Goal: Task Accomplishment & Management: Use online tool/utility

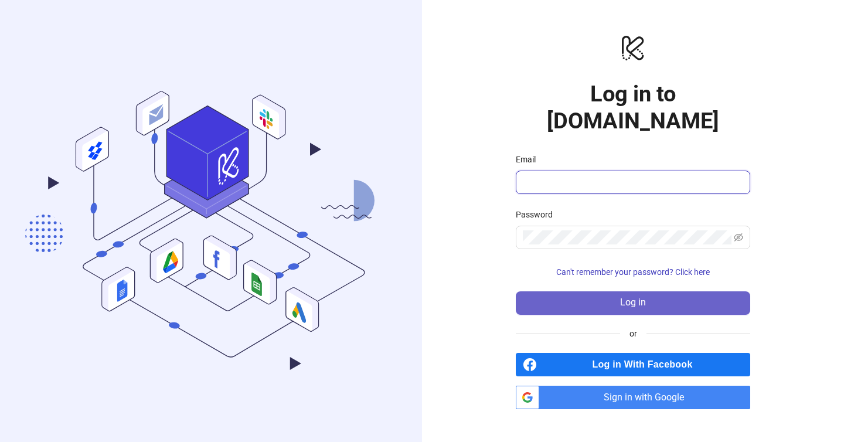
type input "**********"
click at [645, 297] on span "Log in" at bounding box center [633, 302] width 26 height 11
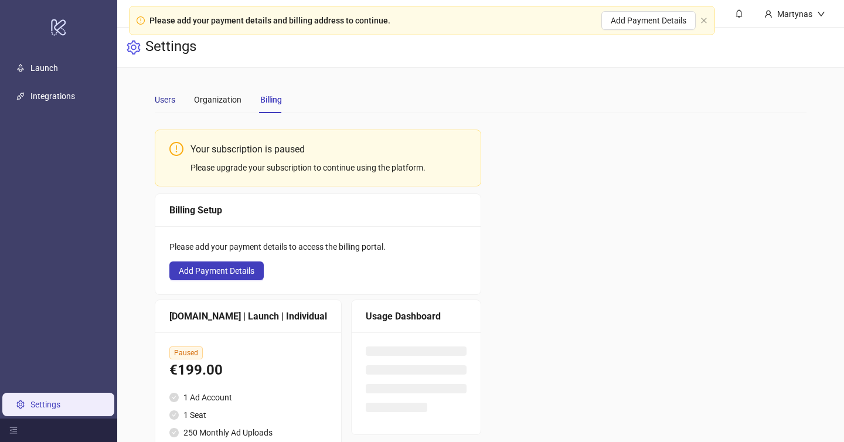
click at [166, 105] on div "Users" at bounding box center [165, 99] width 21 height 13
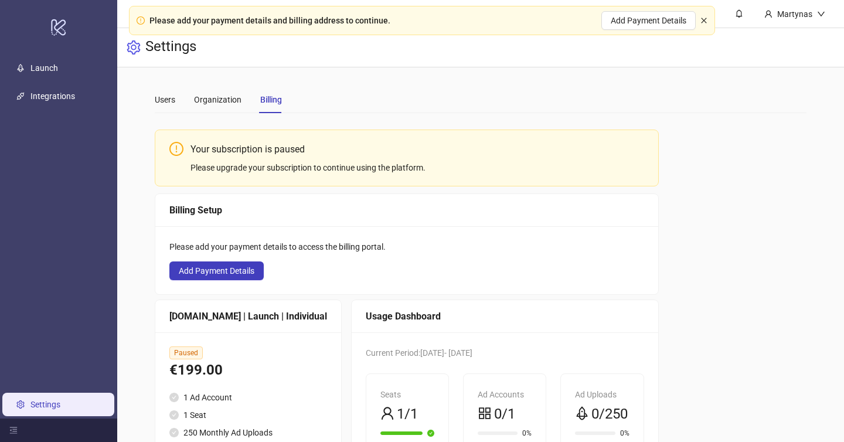
click at [706, 23] on icon "close" at bounding box center [703, 20] width 7 height 7
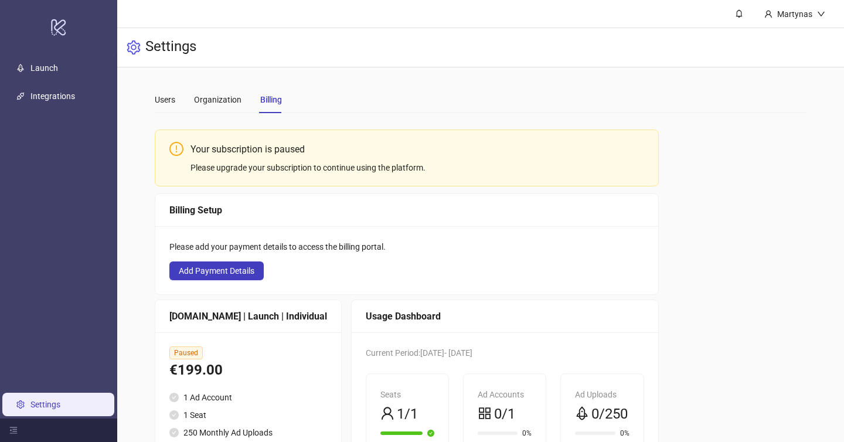
click at [176, 101] on div "Users Organization Billing" at bounding box center [218, 99] width 127 height 27
click at [164, 101] on div "Users" at bounding box center [165, 99] width 21 height 13
click at [813, 13] on div "Martynas" at bounding box center [794, 14] width 45 height 13
click at [792, 40] on span "Logout" at bounding box center [797, 41] width 56 height 13
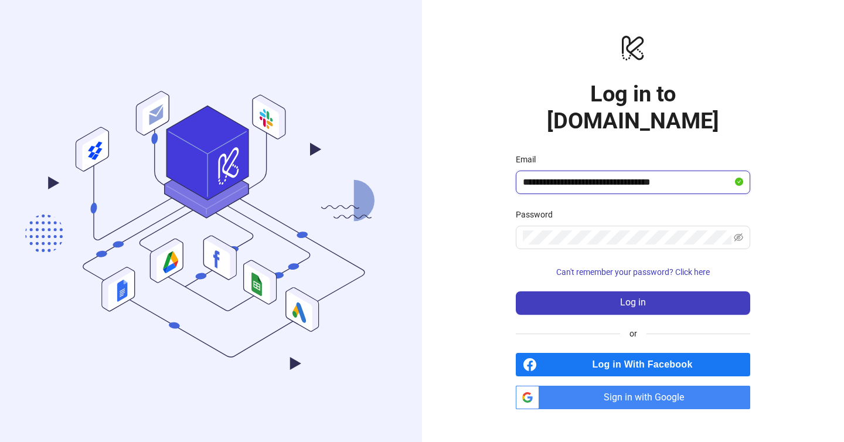
drag, startPoint x: 636, startPoint y: 168, endPoint x: 608, endPoint y: 170, distance: 28.2
click at [608, 175] on input "**********" at bounding box center [628, 182] width 210 height 14
click at [670, 175] on input "**********" at bounding box center [628, 182] width 210 height 14
type input "**********"
click at [619, 226] on span at bounding box center [633, 237] width 234 height 23
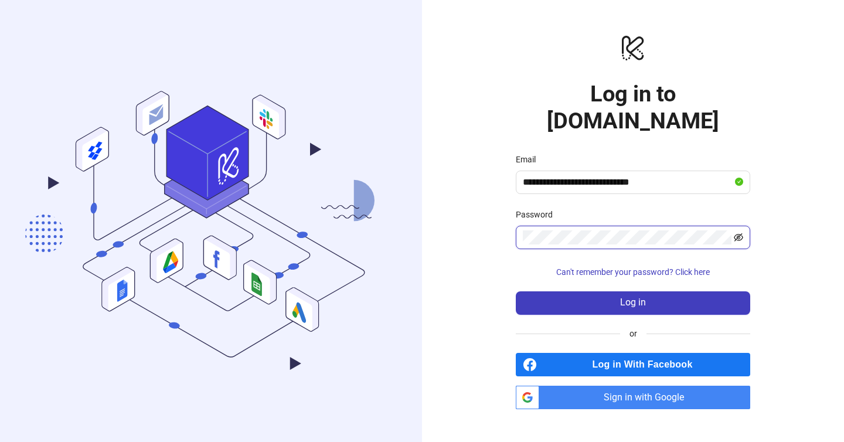
click at [738, 236] on icon "eye-invisible" at bounding box center [739, 237] width 2 height 2
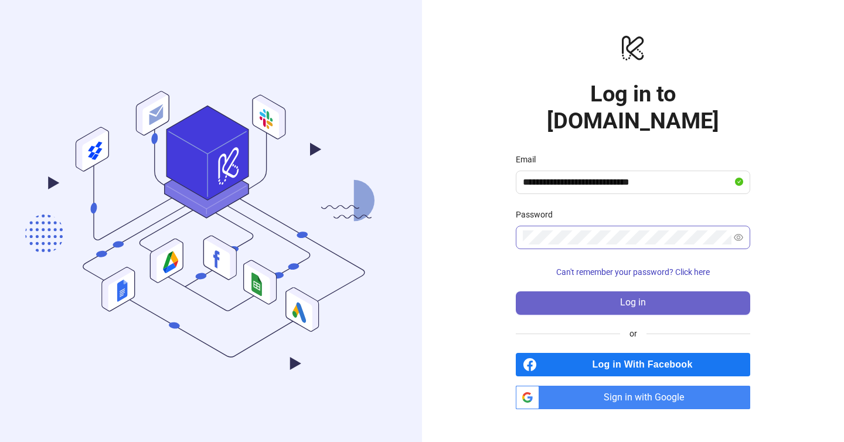
click at [631, 297] on span "Log in" at bounding box center [633, 302] width 26 height 11
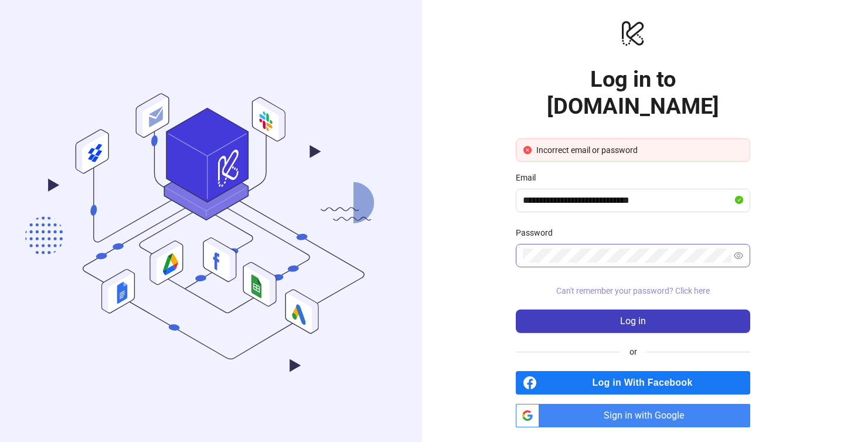
click at [677, 286] on span "Can't remember your password? Click here" at bounding box center [633, 290] width 154 height 9
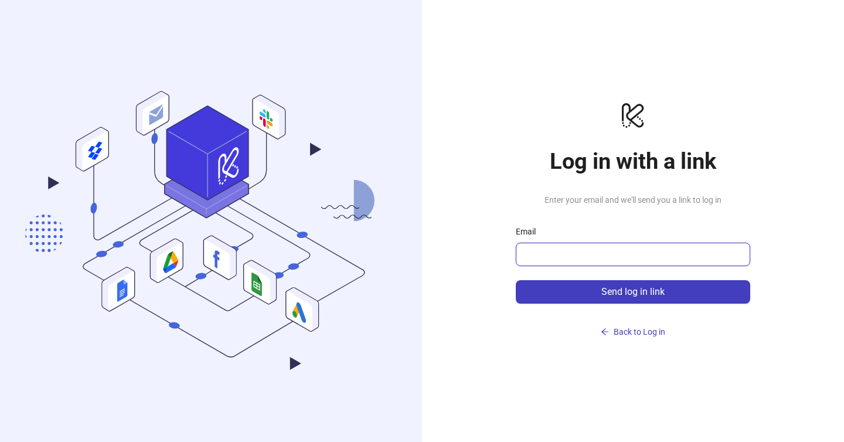
click at [571, 250] on input "Email" at bounding box center [632, 254] width 218 height 14
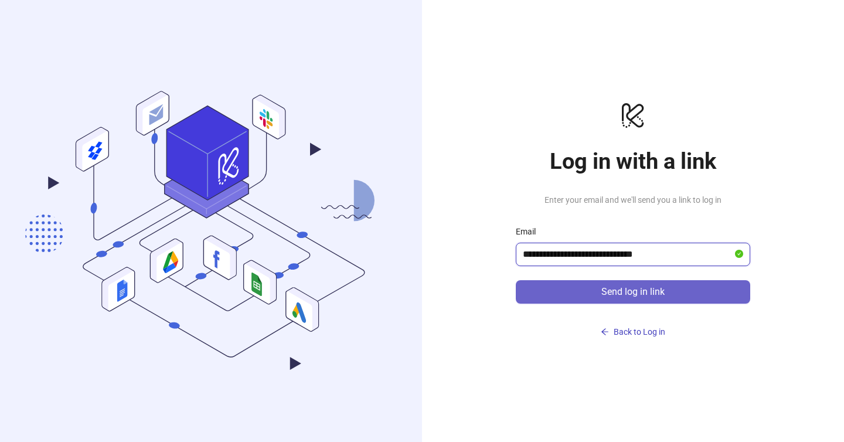
type input "**********"
click at [629, 287] on span "Send log in link" at bounding box center [632, 292] width 63 height 11
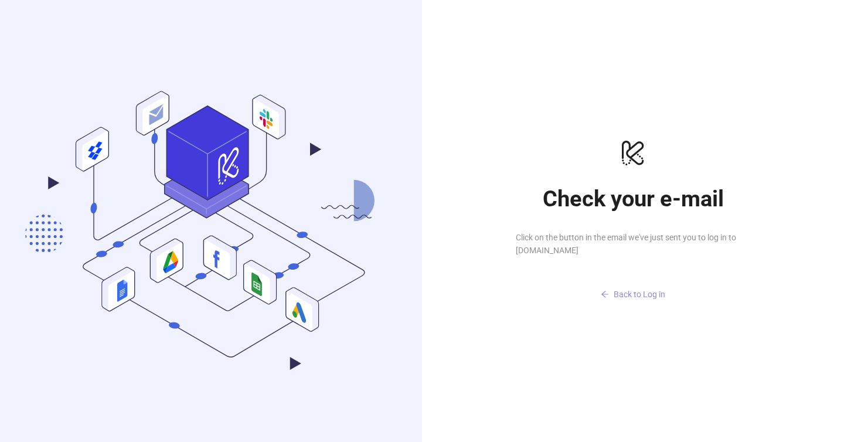
click at [623, 298] on span "Back to Log in" at bounding box center [640, 293] width 52 height 9
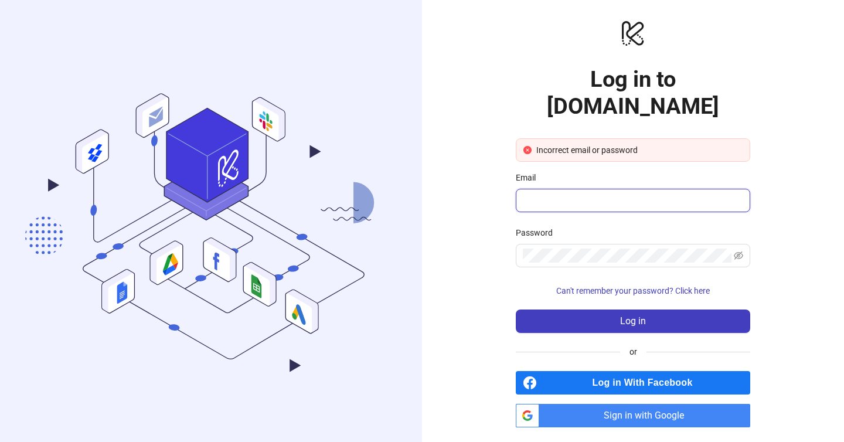
type input "**********"
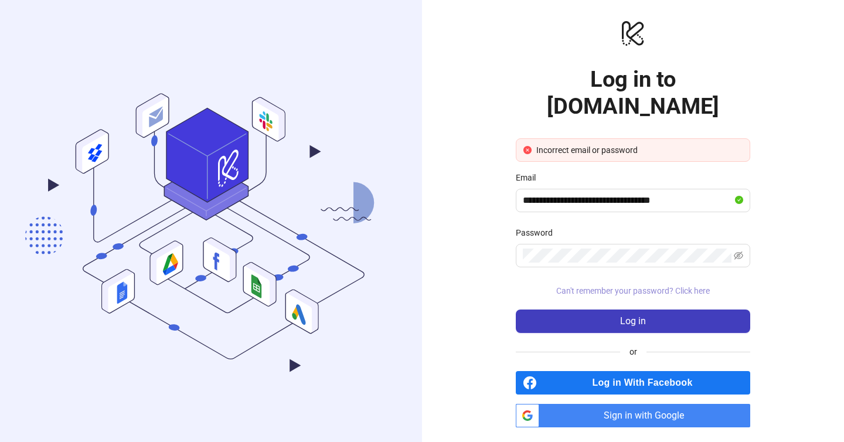
click at [656, 286] on span "Can't remember your password? Click here" at bounding box center [633, 290] width 154 height 9
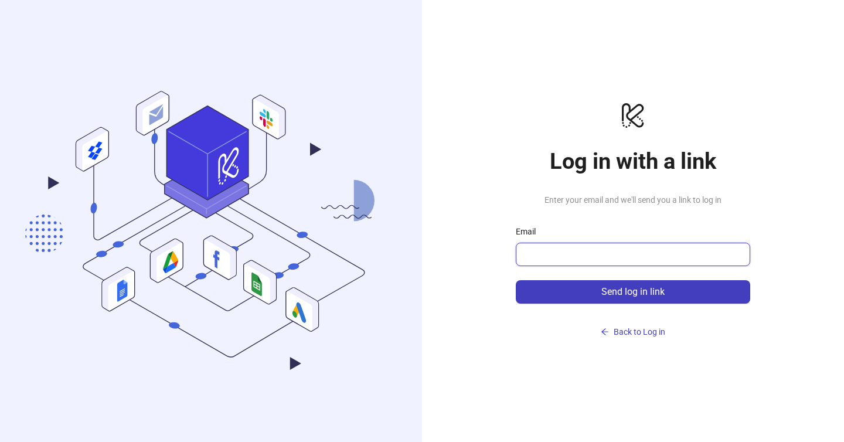
click at [598, 251] on input "Email" at bounding box center [632, 254] width 218 height 14
type input "**********"
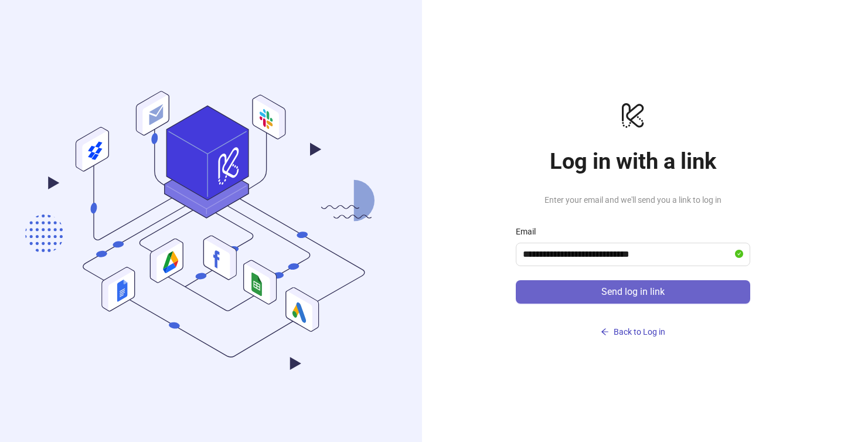
click at [634, 291] on span "Send log in link" at bounding box center [632, 292] width 63 height 11
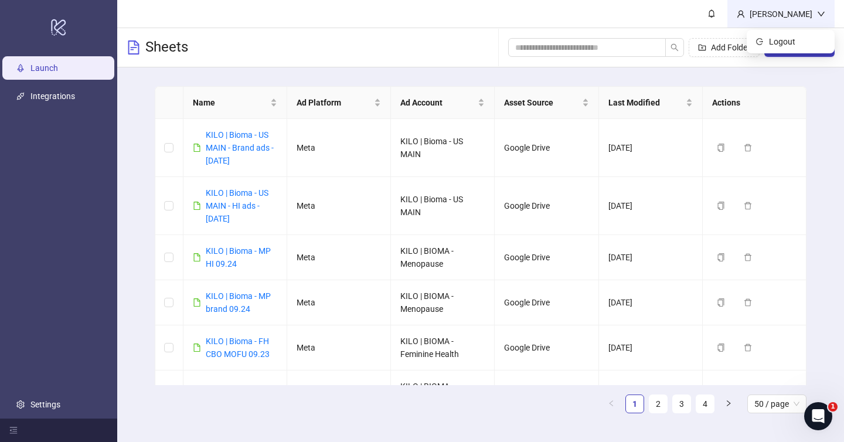
click at [800, 10] on div "[PERSON_NAME]" at bounding box center [781, 14] width 72 height 13
click at [789, 11] on div "[PERSON_NAME]" at bounding box center [781, 14] width 72 height 13
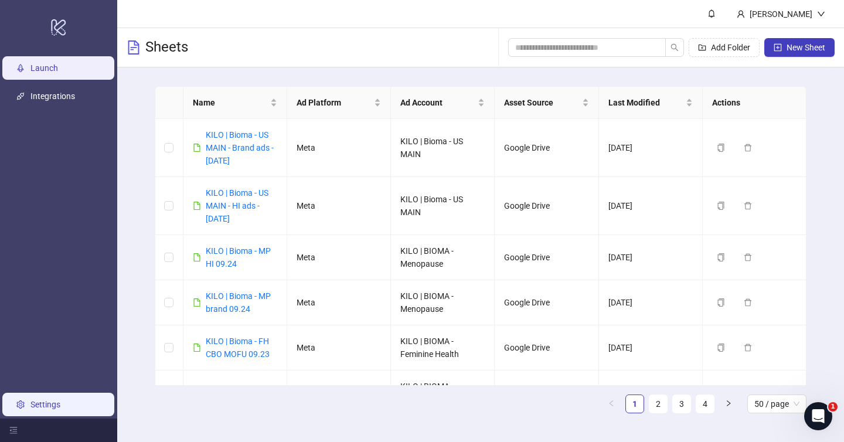
click at [32, 401] on link "Settings" at bounding box center [45, 404] width 30 height 9
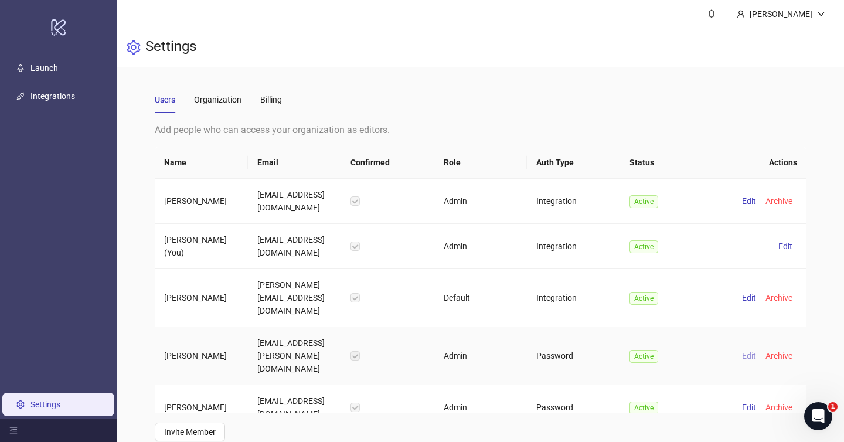
click at [749, 351] on span "Edit" at bounding box center [749, 355] width 14 height 9
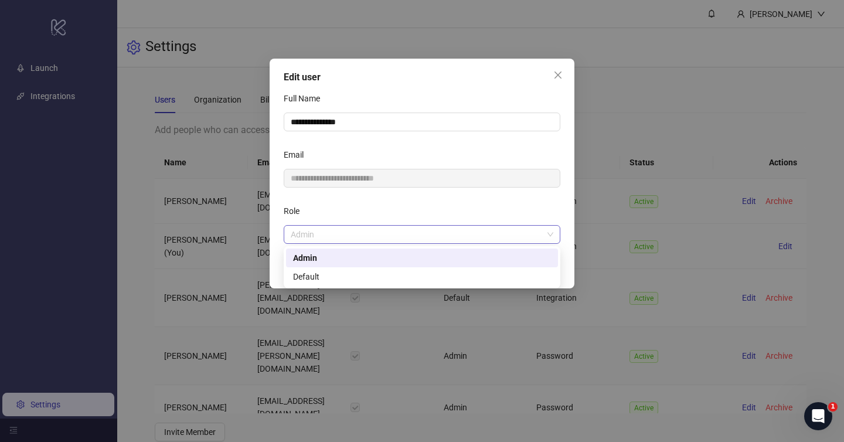
click at [405, 242] on span "Admin" at bounding box center [422, 235] width 263 height 18
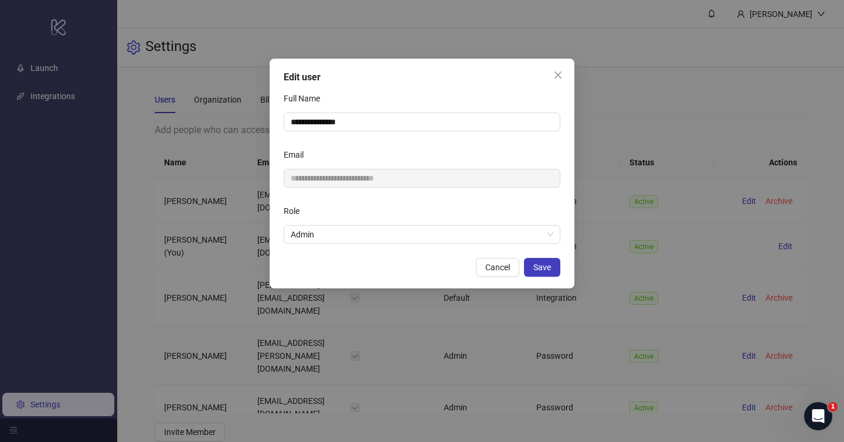
click at [397, 213] on div "Role" at bounding box center [422, 213] width 277 height 23
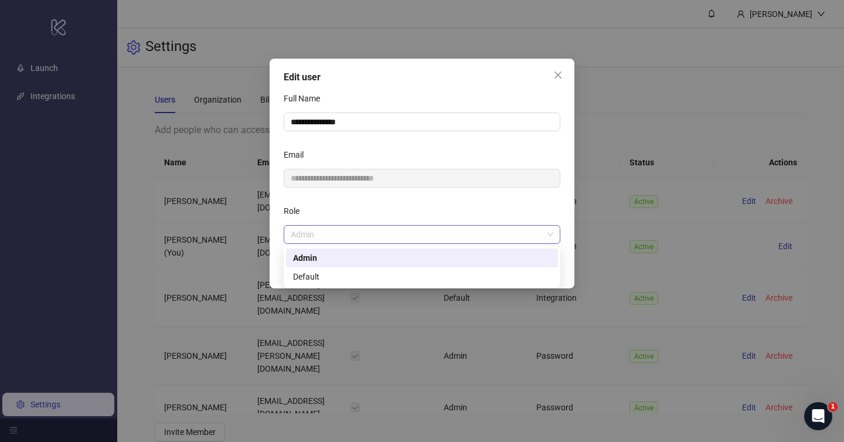
click at [369, 242] on span "Admin" at bounding box center [422, 235] width 263 height 18
click at [386, 203] on div "Role" at bounding box center [422, 213] width 277 height 23
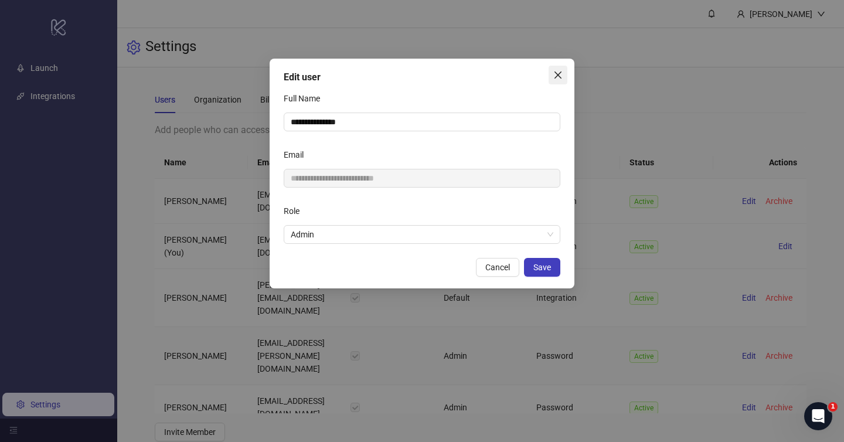
click at [554, 81] on button "Close" at bounding box center [557, 75] width 19 height 19
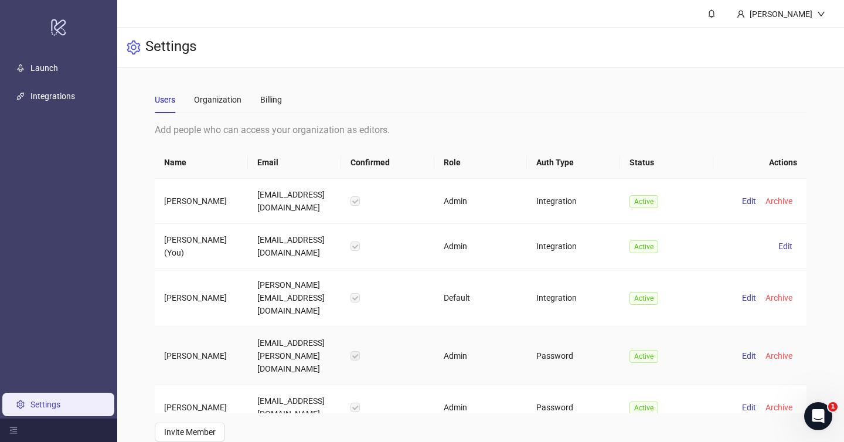
click at [551, 336] on td "Password" at bounding box center [573, 356] width 93 height 58
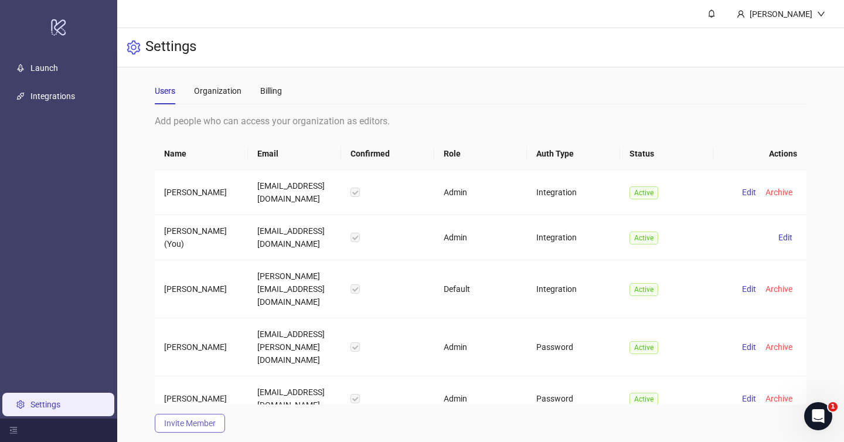
click at [222, 414] on button "Invite Member" at bounding box center [190, 423] width 70 height 19
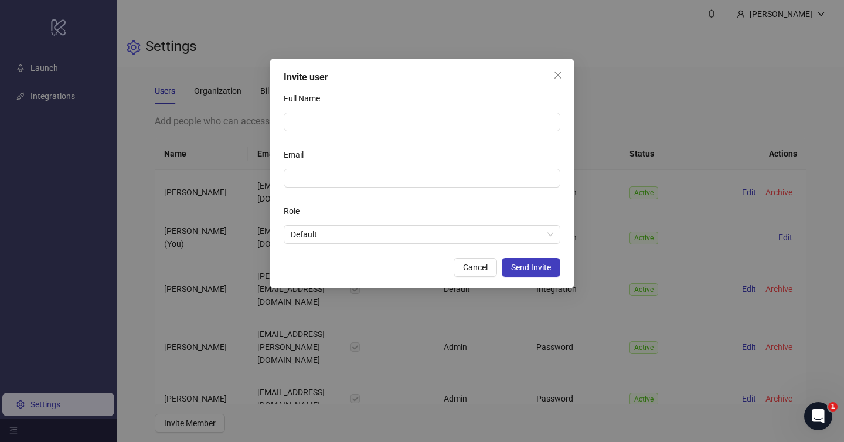
click at [380, 246] on div "Invite user Full Name Email Role Default Cancel Send Invite" at bounding box center [422, 174] width 305 height 230
click at [386, 234] on span "Default" at bounding box center [422, 235] width 263 height 18
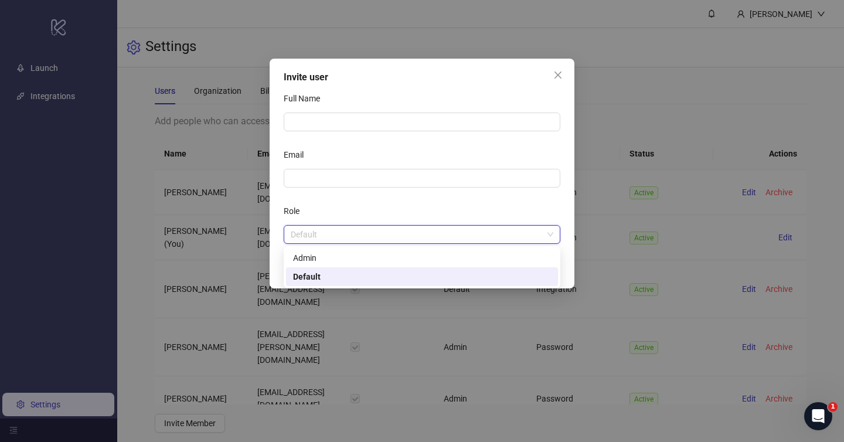
click at [400, 214] on div "Role" at bounding box center [422, 213] width 277 height 23
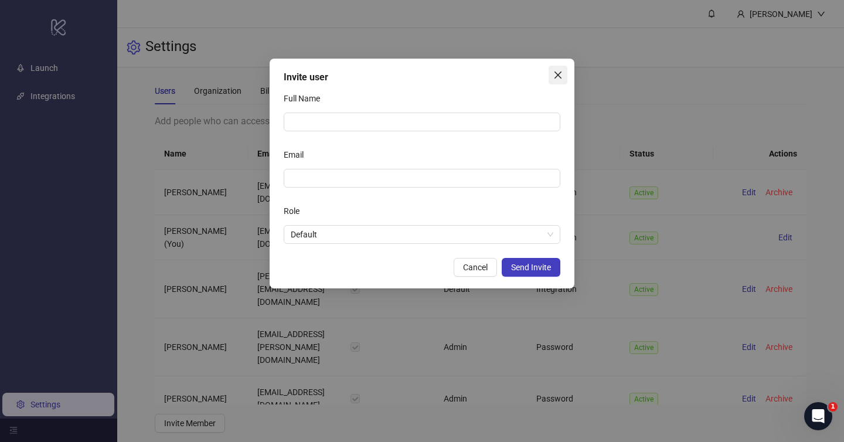
click at [554, 76] on icon "close" at bounding box center [557, 74] width 9 height 9
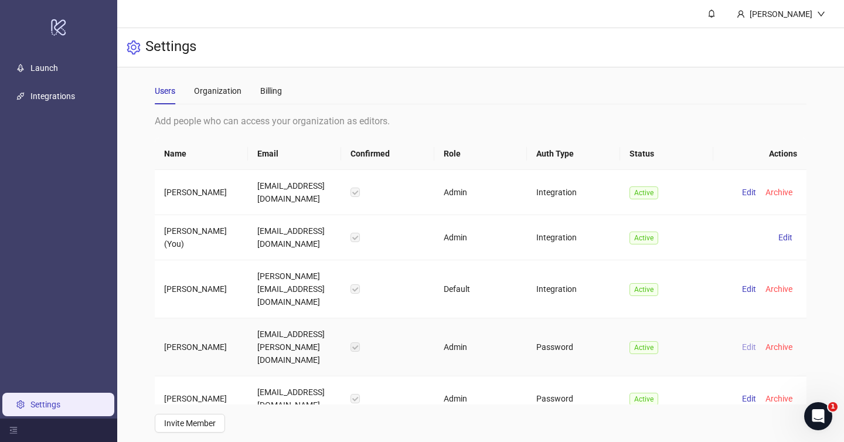
click at [751, 342] on span "Edit" at bounding box center [749, 346] width 14 height 9
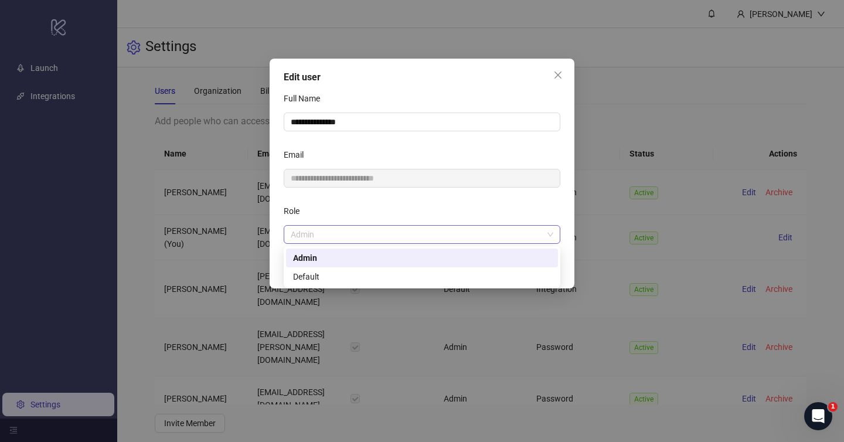
click at [432, 234] on span "Admin" at bounding box center [422, 235] width 263 height 18
click at [434, 209] on div "Role" at bounding box center [422, 213] width 277 height 23
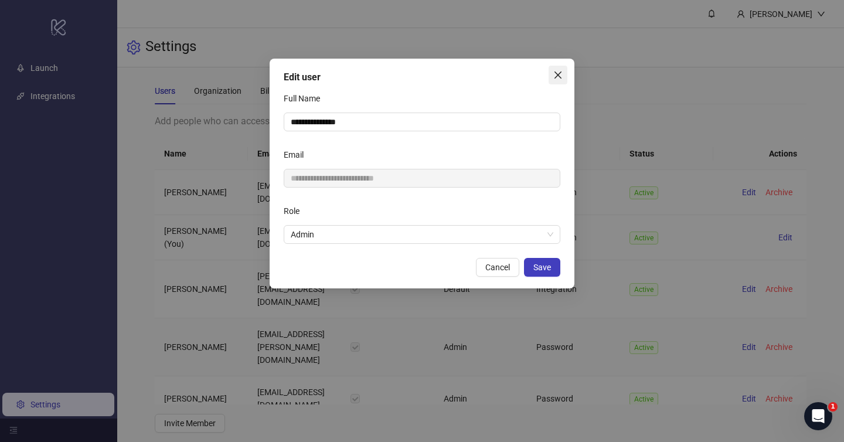
click at [556, 79] on icon "close" at bounding box center [557, 74] width 9 height 9
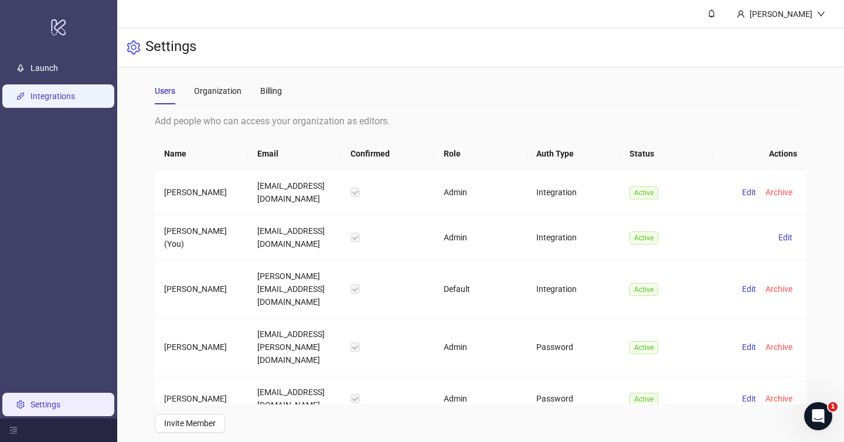
click at [50, 100] on link "Integrations" at bounding box center [52, 95] width 45 height 9
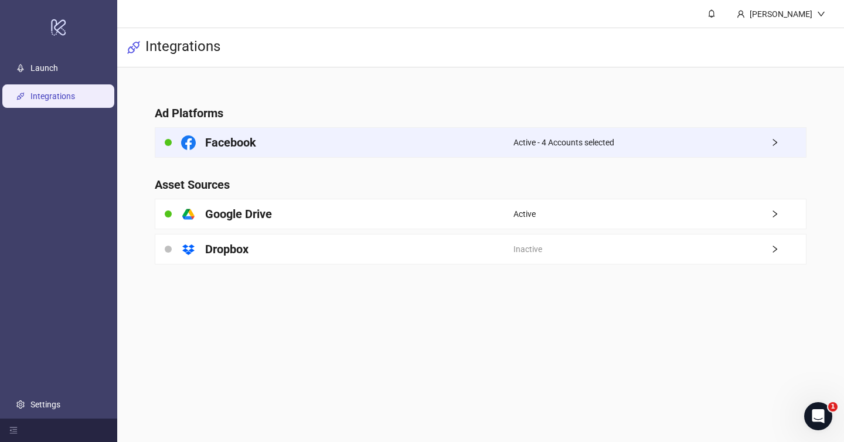
click at [330, 142] on div "Facebook" at bounding box center [334, 142] width 358 height 29
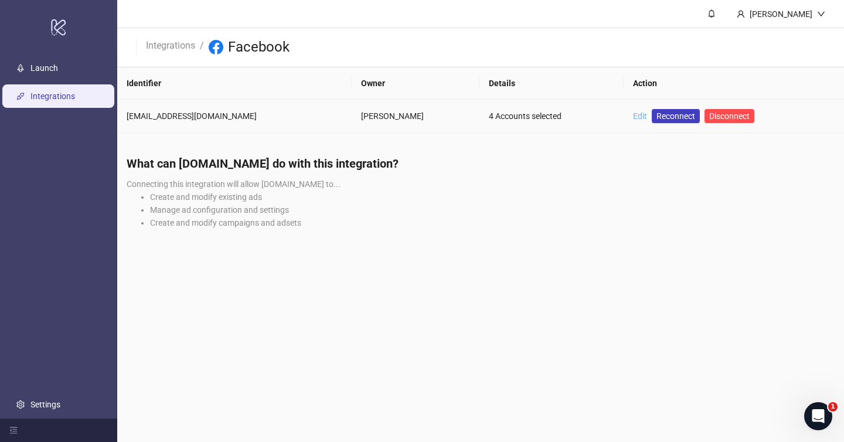
click at [633, 117] on link "Edit" at bounding box center [640, 115] width 14 height 9
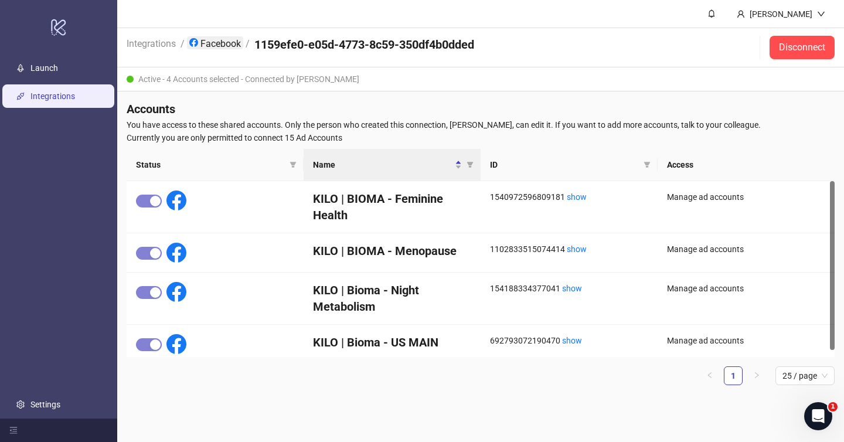
click at [214, 43] on link "Facebook" at bounding box center [215, 42] width 56 height 13
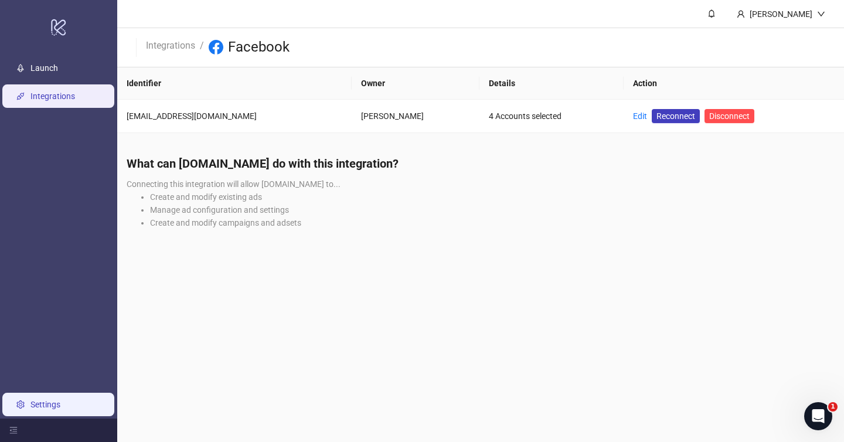
click at [30, 400] on link "Settings" at bounding box center [45, 404] width 30 height 9
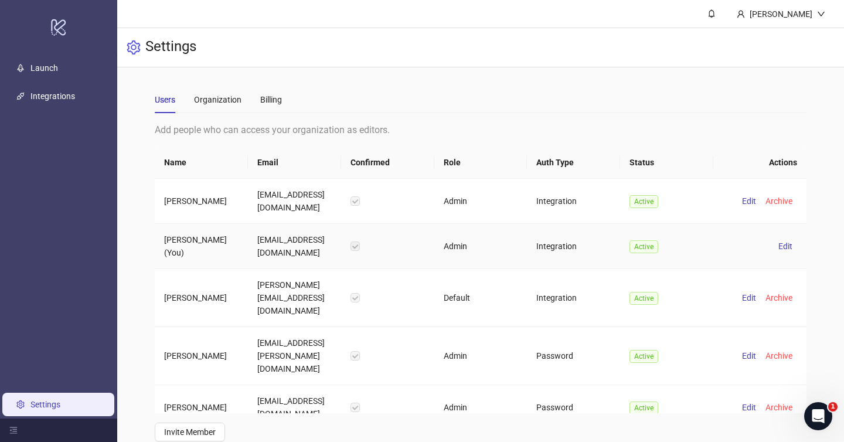
scroll to position [9, 0]
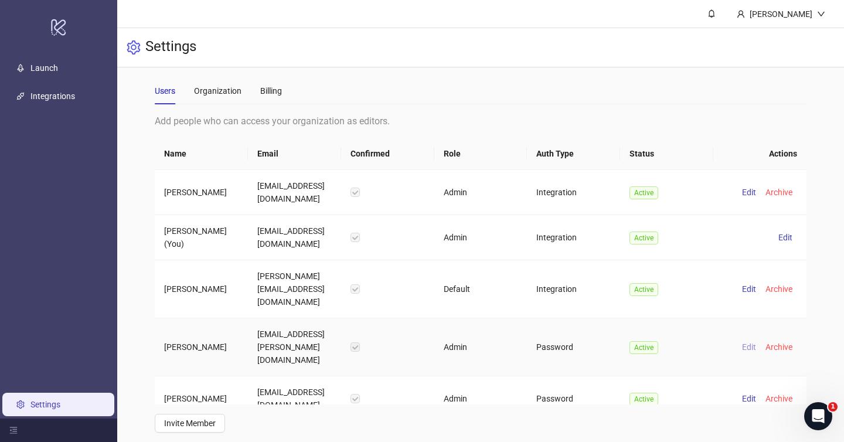
click at [747, 340] on button "Edit" at bounding box center [748, 347] width 23 height 14
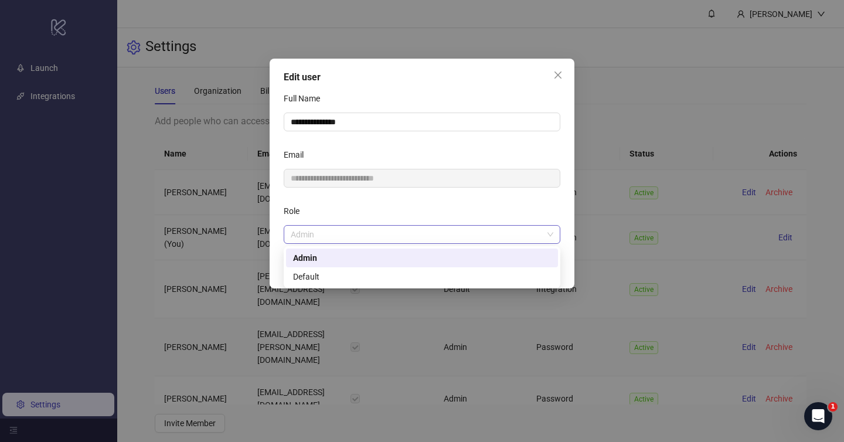
click at [384, 232] on span "Admin" at bounding box center [422, 235] width 263 height 18
click at [399, 192] on form "**********" at bounding box center [422, 166] width 277 height 155
click at [389, 226] on span "Admin" at bounding box center [422, 235] width 263 height 18
click at [553, 73] on icon "close" at bounding box center [557, 74] width 9 height 9
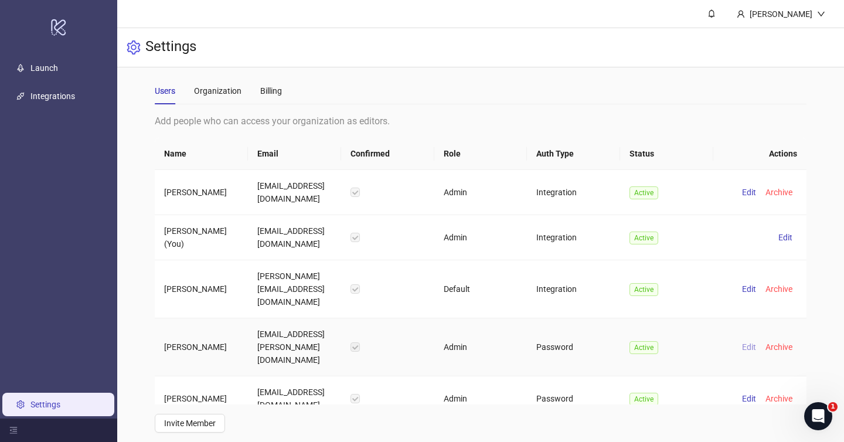
click at [746, 342] on span "Edit" at bounding box center [749, 346] width 14 height 9
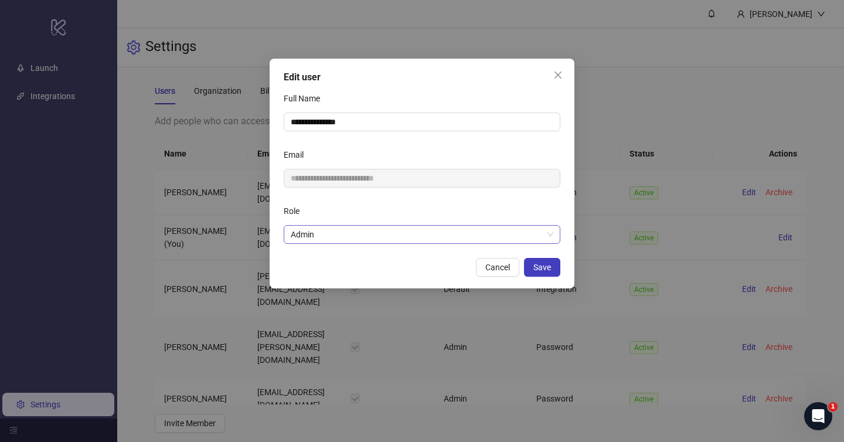
click at [381, 234] on span "Admin" at bounding box center [422, 235] width 263 height 18
click at [419, 204] on div "Role" at bounding box center [422, 213] width 277 height 23
click at [557, 78] on icon "close" at bounding box center [557, 74] width 9 height 9
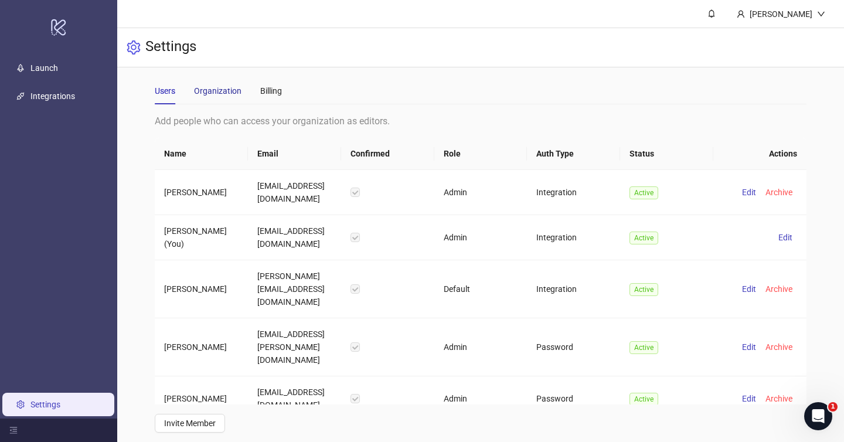
click at [226, 89] on div "Organization" at bounding box center [217, 90] width 47 height 13
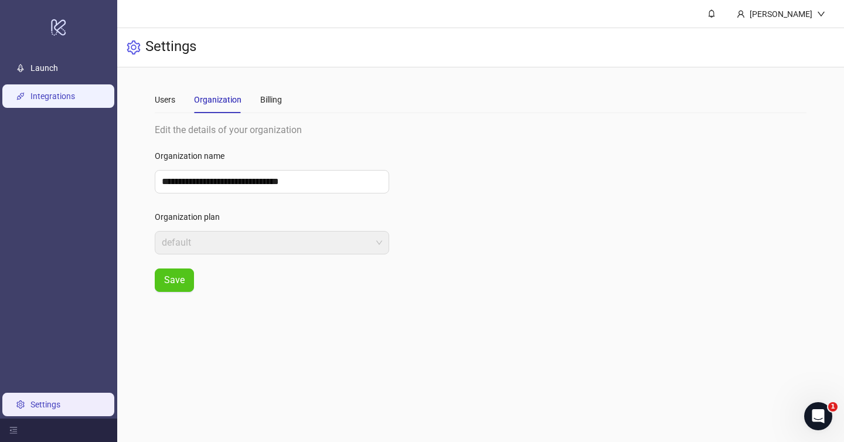
click at [57, 93] on link "Integrations" at bounding box center [52, 95] width 45 height 9
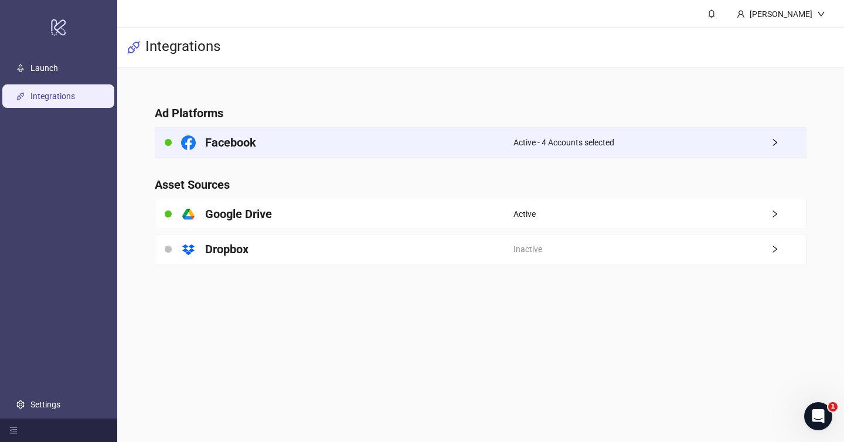
click at [369, 152] on div "Facebook" at bounding box center [334, 142] width 358 height 29
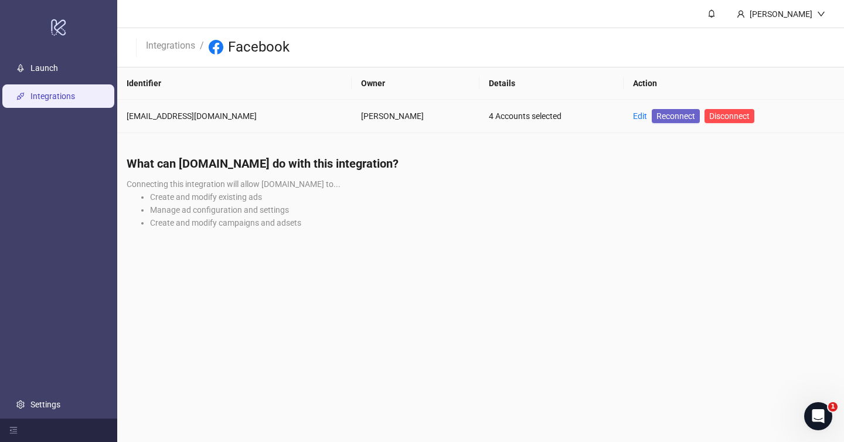
click at [662, 118] on span "Reconnect" at bounding box center [675, 116] width 39 height 13
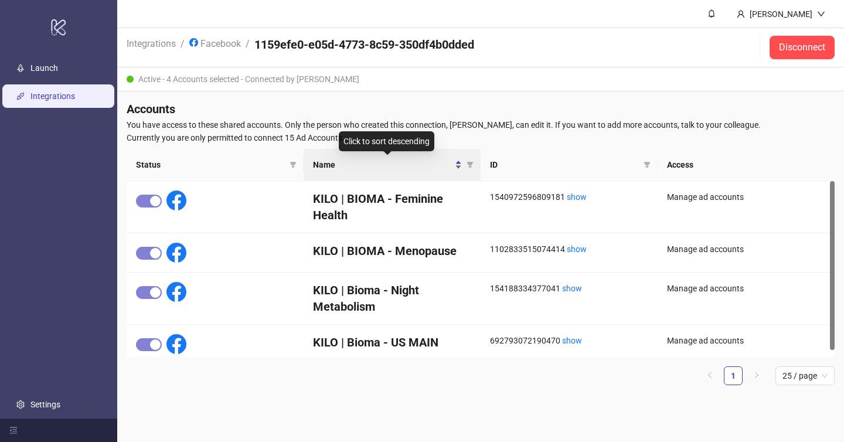
click at [403, 168] on span "Name" at bounding box center [382, 164] width 139 height 13
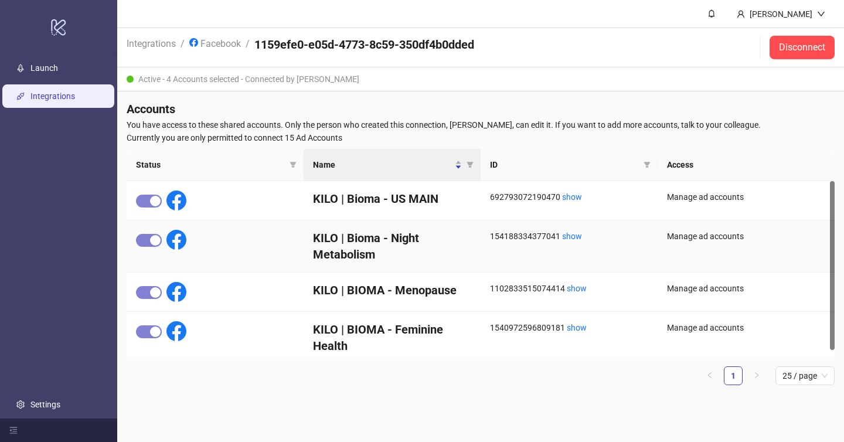
scroll to position [7, 0]
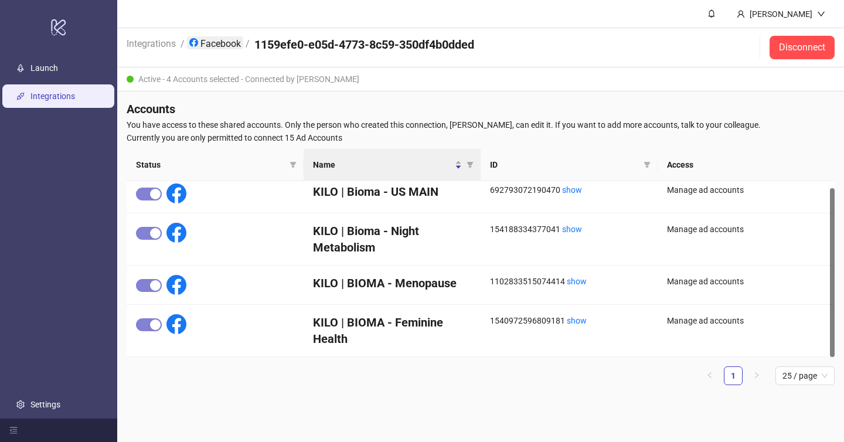
click at [223, 45] on link "Facebook" at bounding box center [215, 42] width 56 height 13
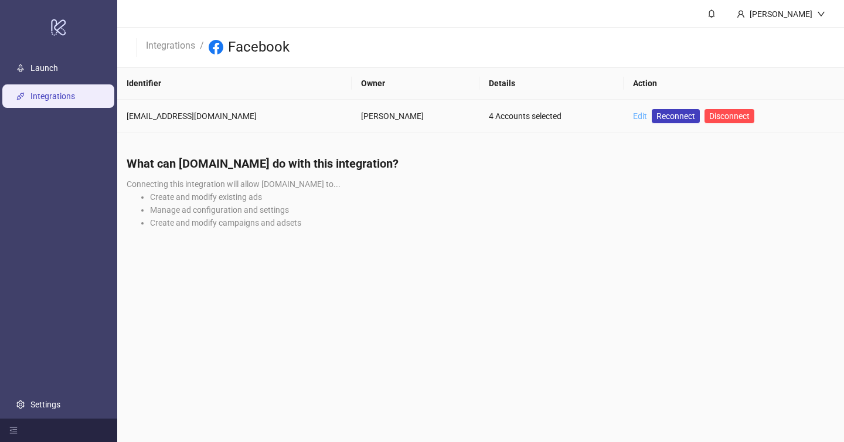
click at [633, 115] on link "Edit" at bounding box center [640, 115] width 14 height 9
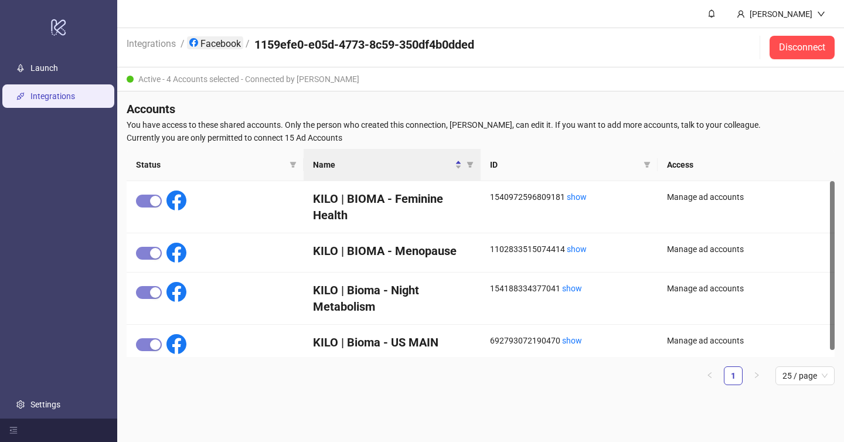
click at [216, 42] on link "Facebook" at bounding box center [215, 42] width 56 height 13
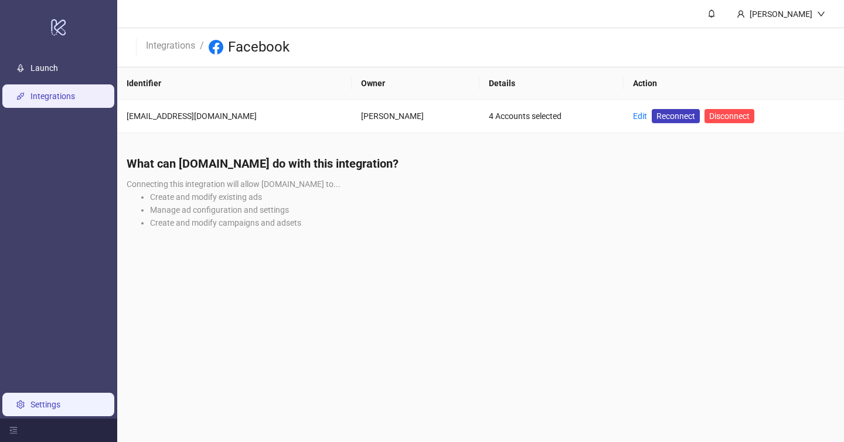
click at [54, 400] on link "Settings" at bounding box center [45, 404] width 30 height 9
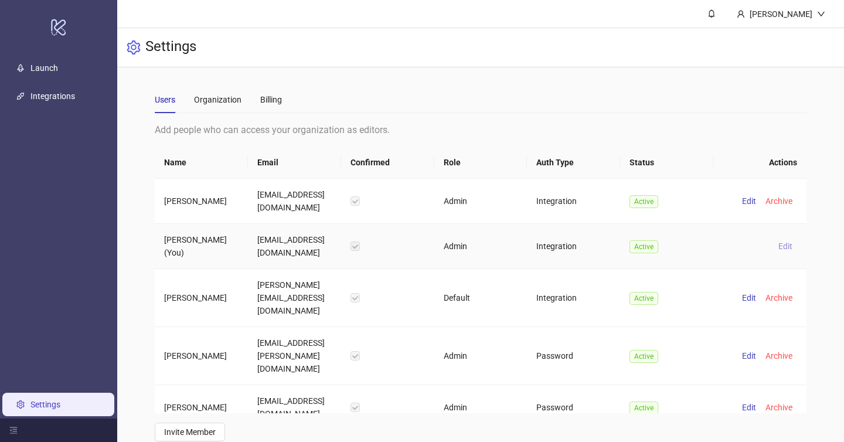
click at [788, 241] on span "Edit" at bounding box center [785, 245] width 14 height 9
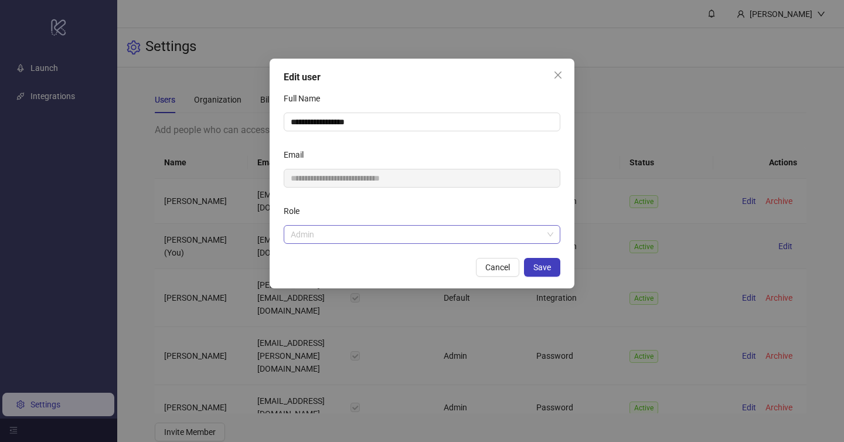
click at [458, 231] on span "Admin" at bounding box center [422, 235] width 263 height 18
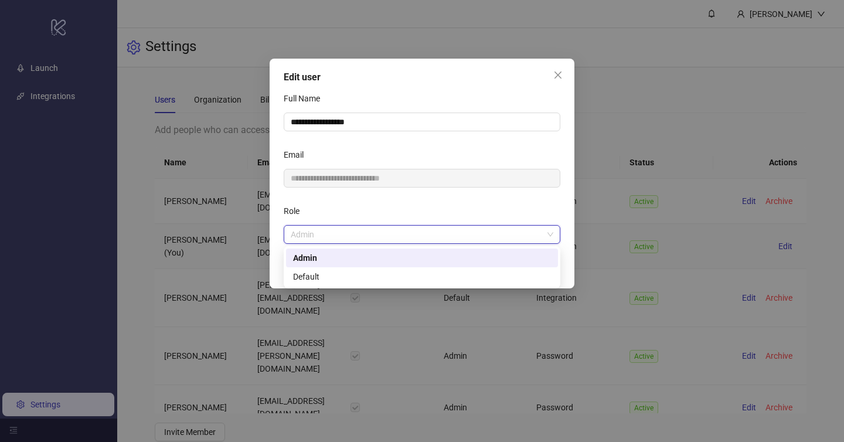
click at [458, 211] on div "Role" at bounding box center [422, 213] width 277 height 23
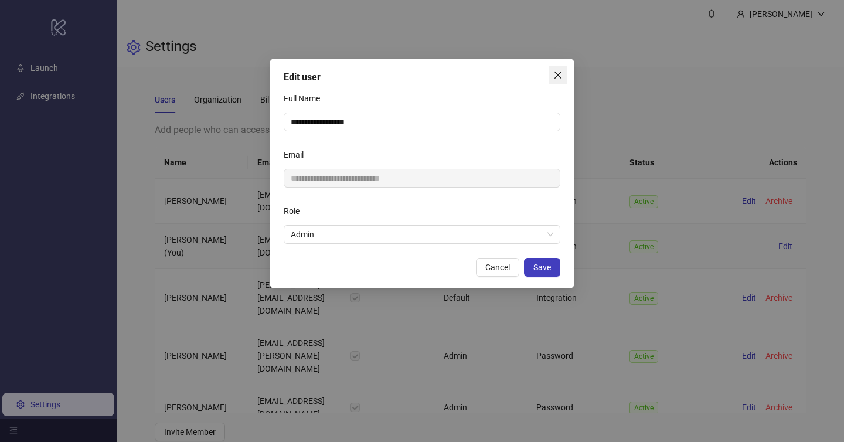
click at [553, 76] on icon "close" at bounding box center [557, 74] width 9 height 9
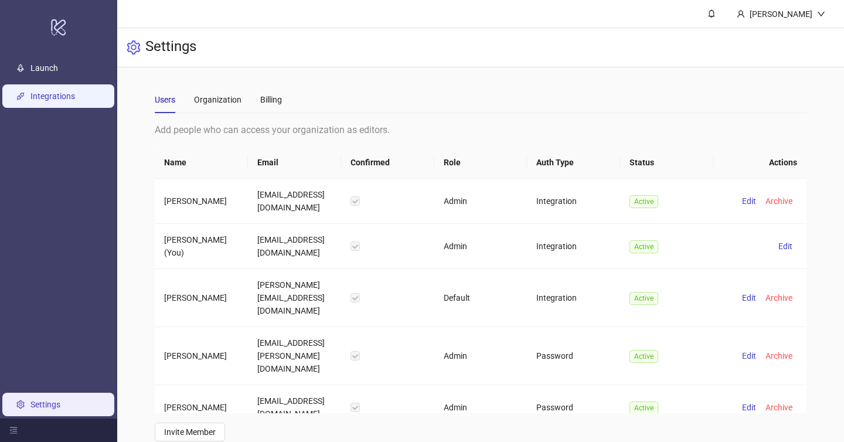
click at [73, 95] on link "Integrations" at bounding box center [52, 95] width 45 height 9
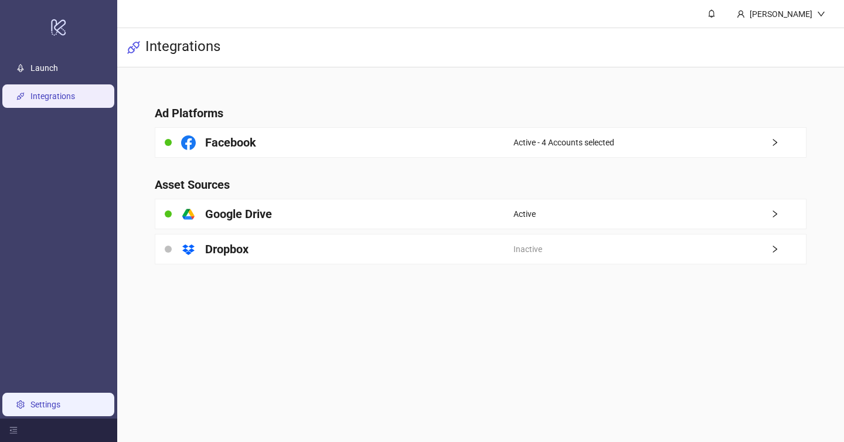
click at [57, 400] on link "Settings" at bounding box center [45, 404] width 30 height 9
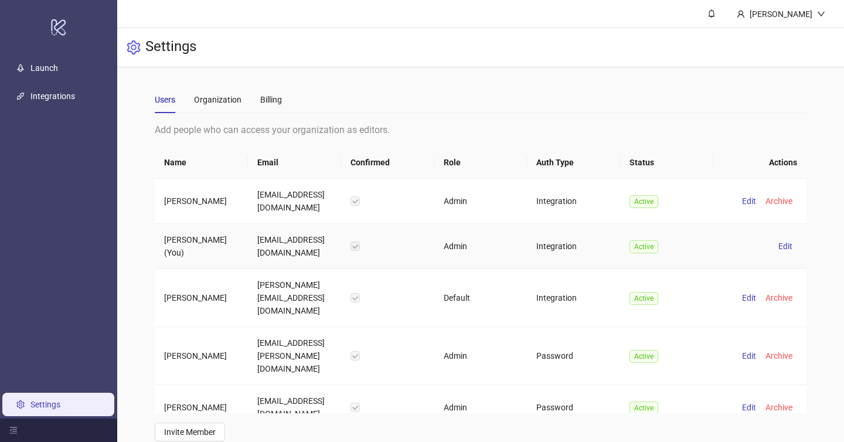
scroll to position [9, 0]
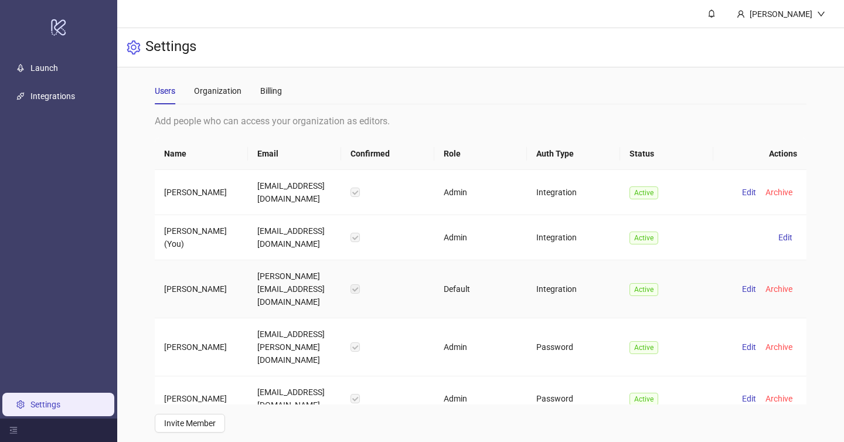
click at [563, 286] on td "Integration" at bounding box center [573, 289] width 93 height 58
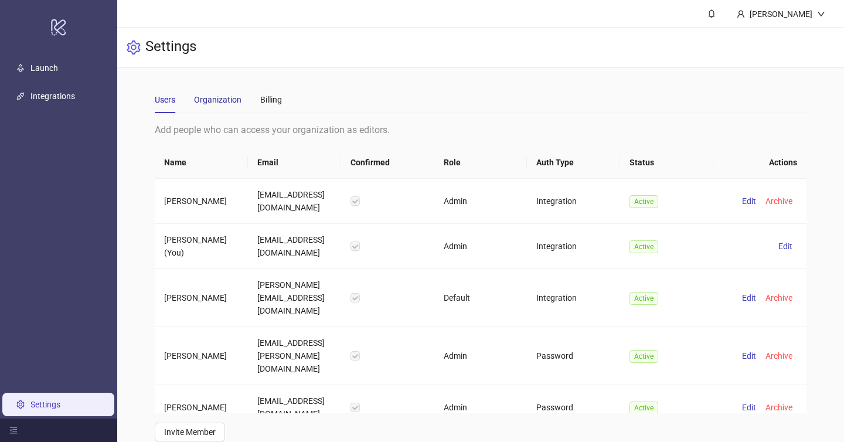
click at [220, 103] on div "Organization" at bounding box center [217, 99] width 47 height 13
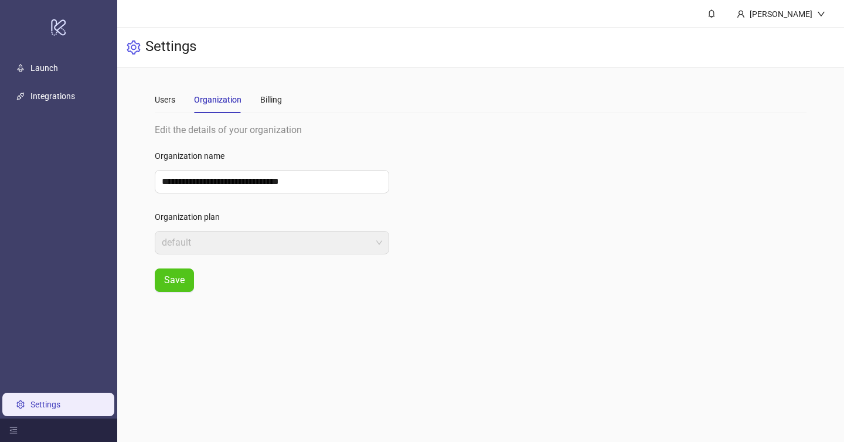
click at [244, 246] on span "default" at bounding box center [272, 242] width 220 height 22
click at [270, 103] on div "Billing" at bounding box center [271, 99] width 22 height 13
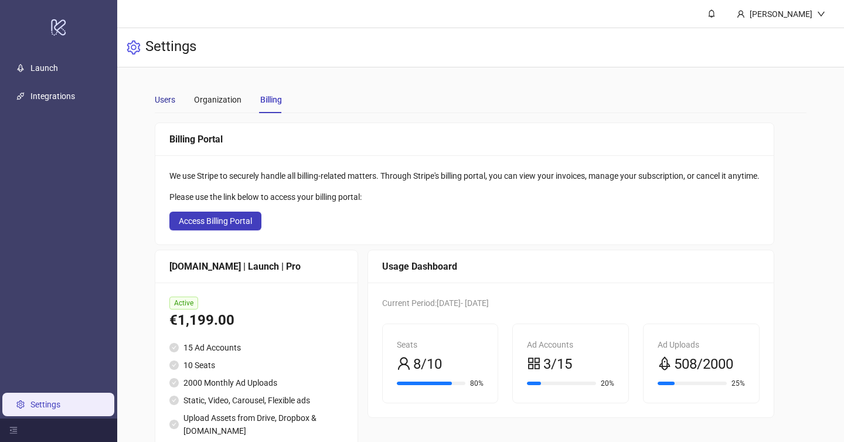
click at [158, 102] on div "Users" at bounding box center [165, 99] width 21 height 13
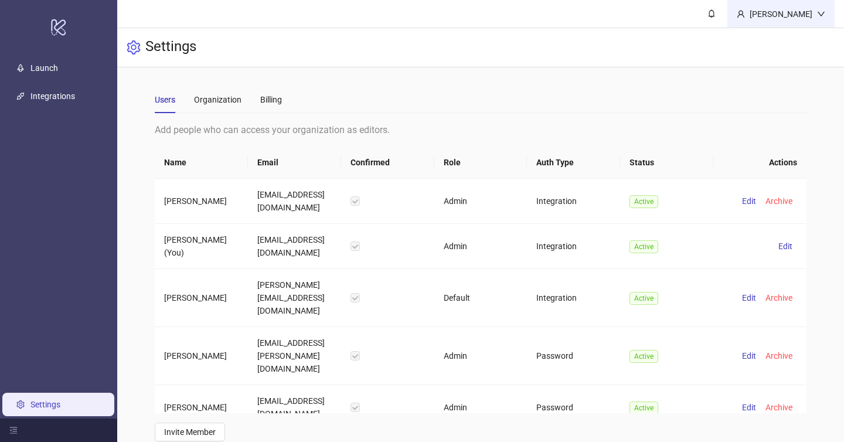
click at [789, 18] on div "[PERSON_NAME]" at bounding box center [781, 14] width 72 height 13
click at [577, 88] on div "Users Organization Billing" at bounding box center [481, 99] width 652 height 27
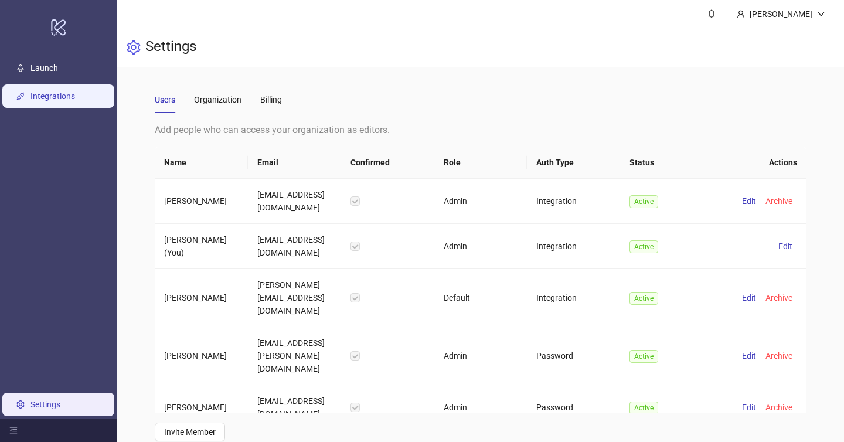
click at [64, 91] on link "Integrations" at bounding box center [52, 95] width 45 height 9
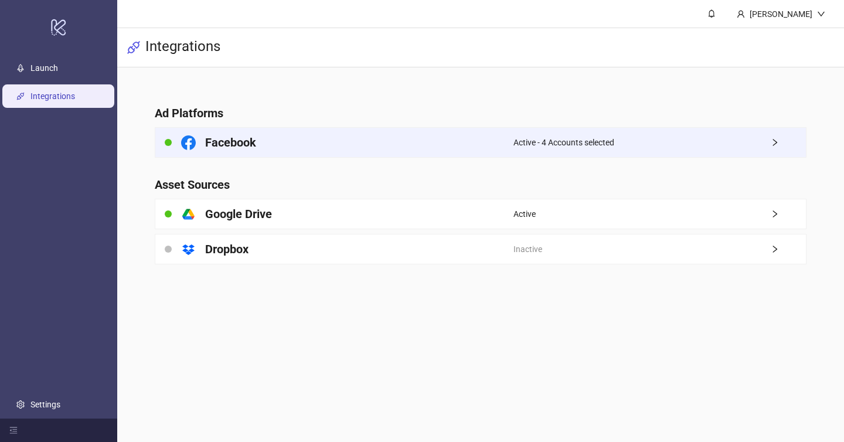
click at [620, 148] on div "Active - 4 Accounts selected" at bounding box center [659, 142] width 293 height 29
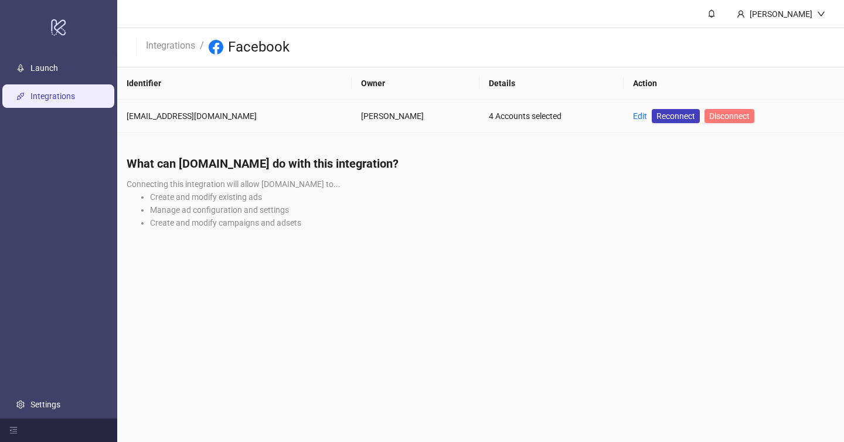
click at [732, 120] on span "Disconnect" at bounding box center [729, 115] width 40 height 9
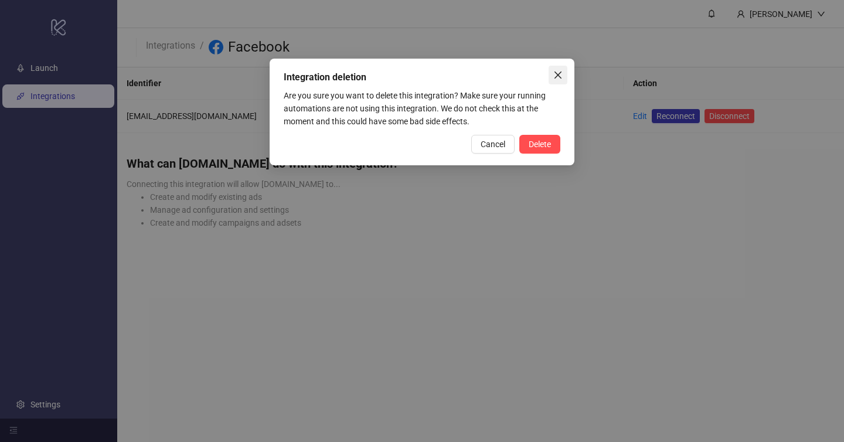
click at [557, 76] on icon "close" at bounding box center [557, 74] width 9 height 9
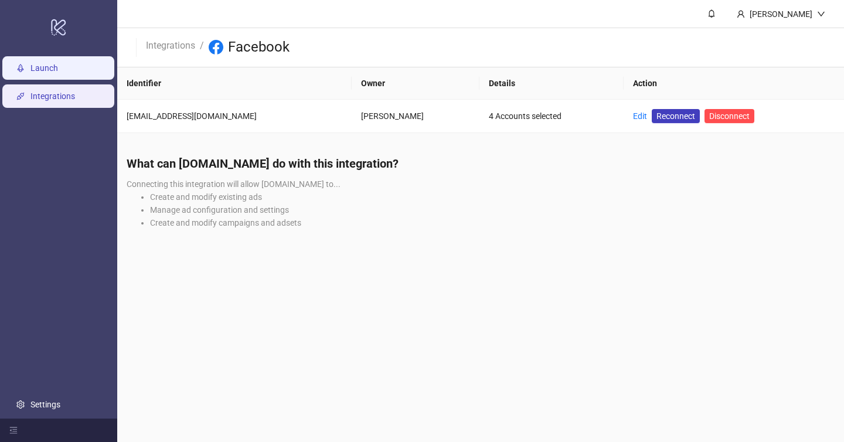
click at [36, 63] on link "Launch" at bounding box center [44, 67] width 28 height 9
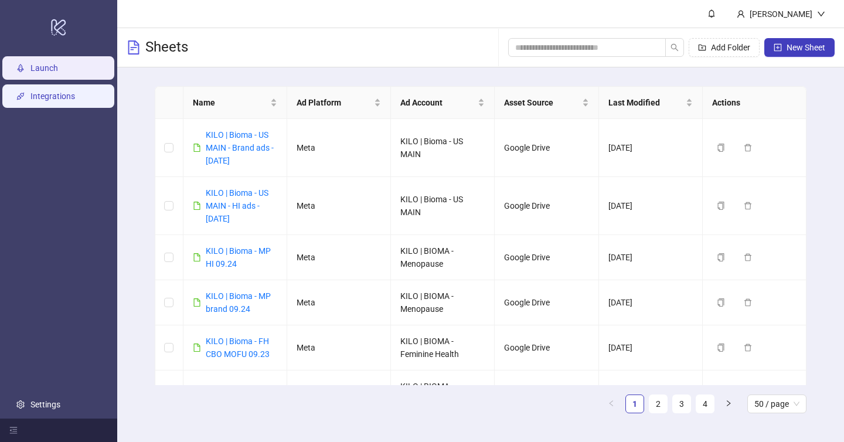
click at [50, 92] on link "Integrations" at bounding box center [52, 95] width 45 height 9
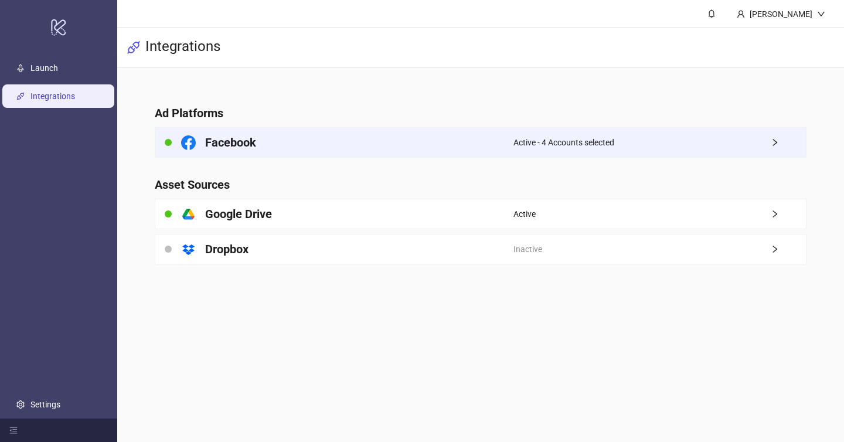
click at [470, 145] on div "Facebook" at bounding box center [334, 142] width 358 height 29
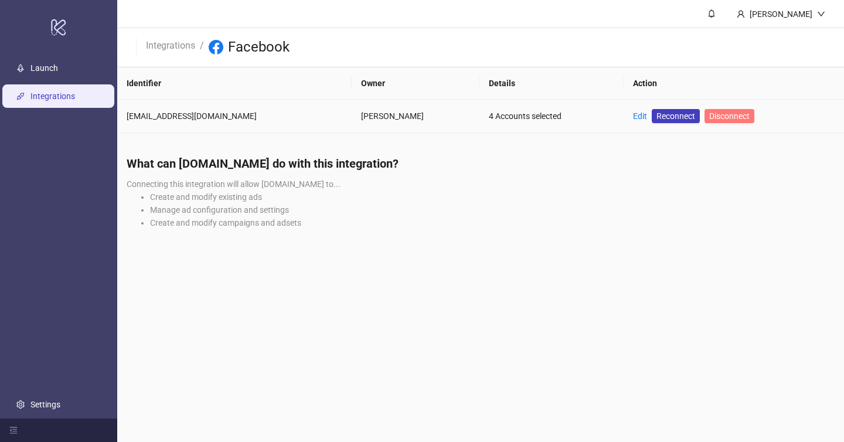
click at [709, 116] on span "Disconnect" at bounding box center [729, 115] width 40 height 9
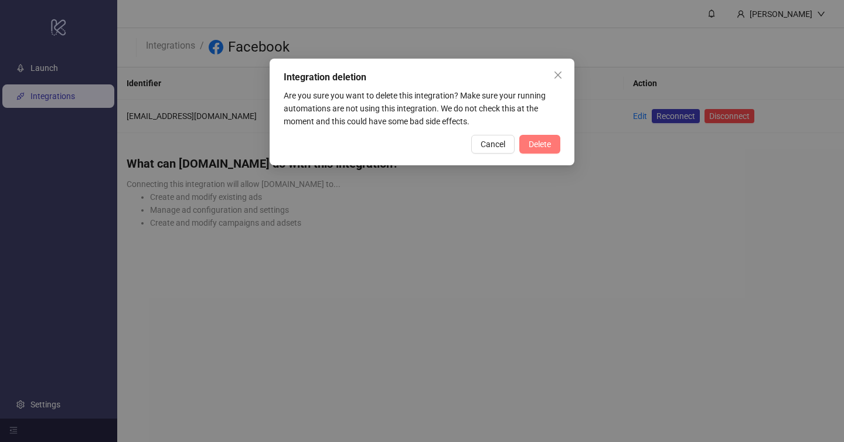
click at [534, 150] on button "Delete" at bounding box center [539, 144] width 41 height 19
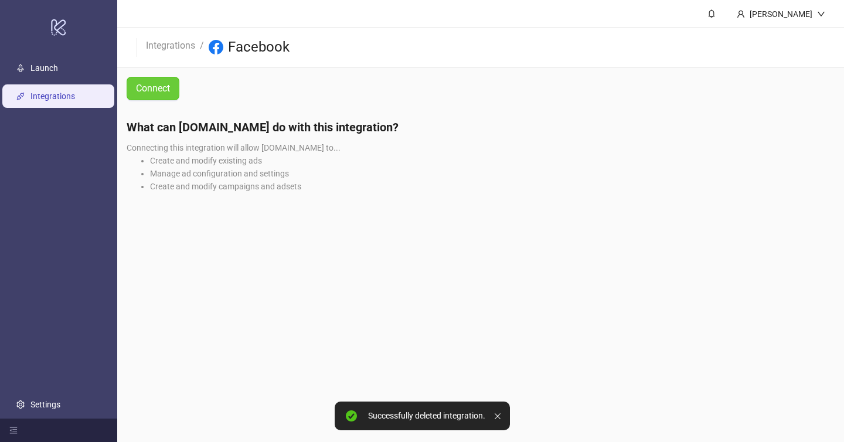
click at [151, 81] on span "Connect" at bounding box center [153, 88] width 34 height 15
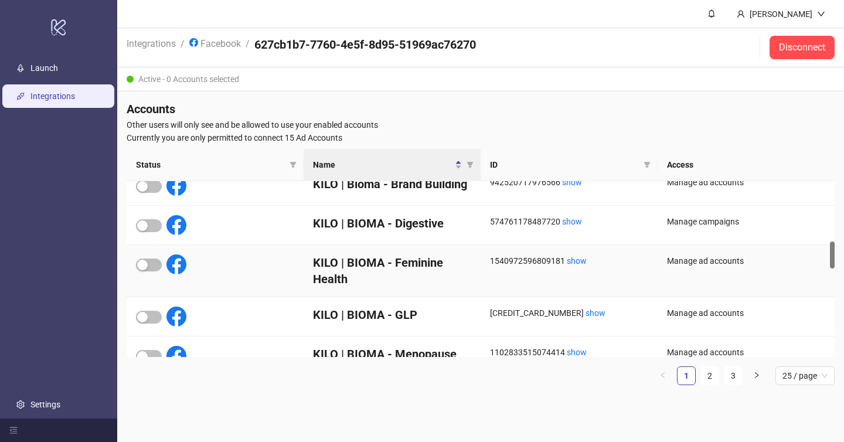
scroll to position [383, 0]
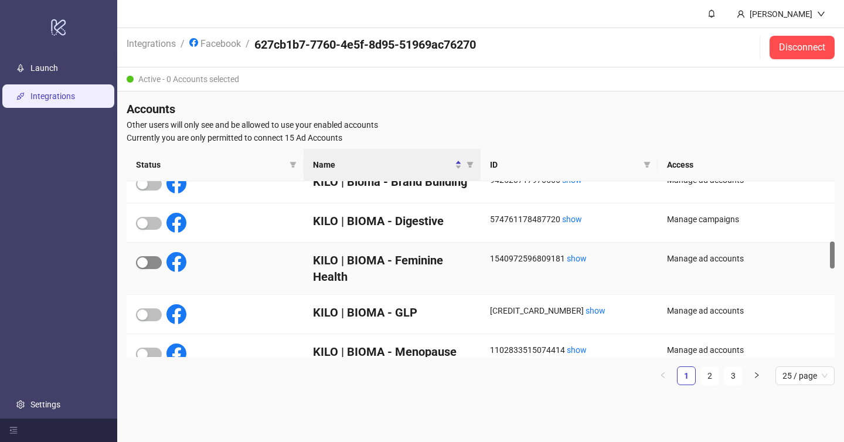
click at [142, 259] on div "button" at bounding box center [142, 262] width 11 height 11
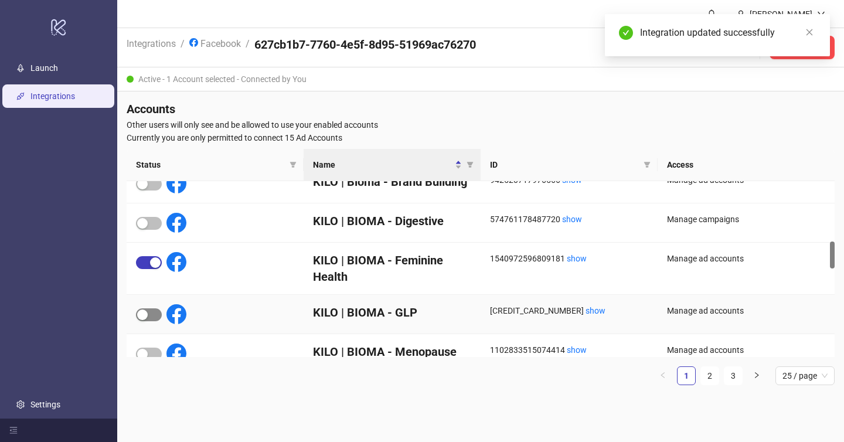
click at [148, 314] on span "button" at bounding box center [149, 314] width 26 height 13
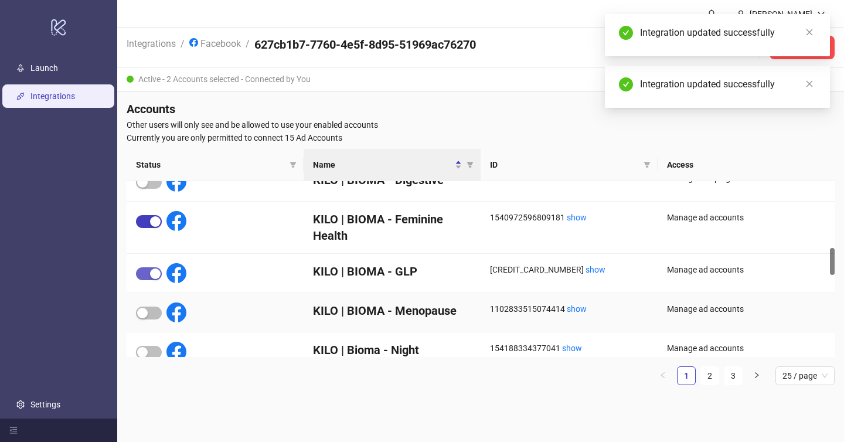
click at [148, 314] on span "button" at bounding box center [149, 312] width 26 height 13
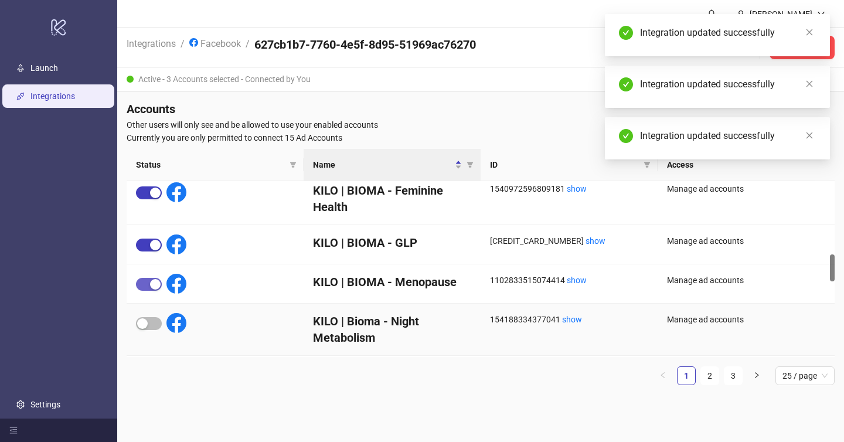
scroll to position [466, 0]
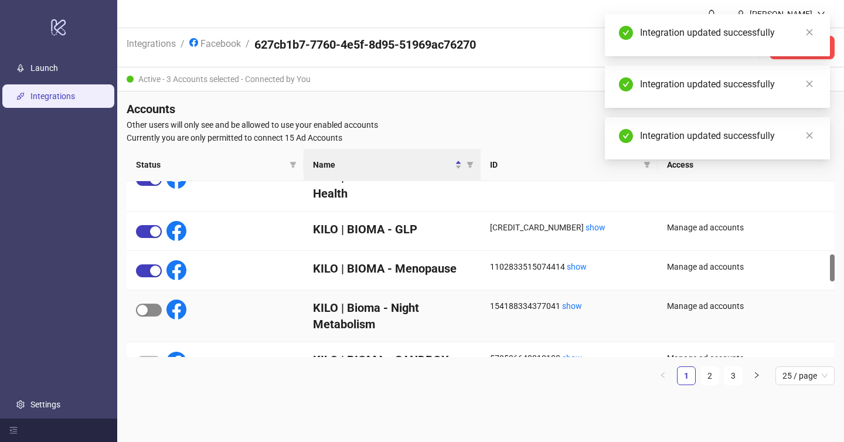
click at [146, 309] on div "button" at bounding box center [142, 310] width 11 height 11
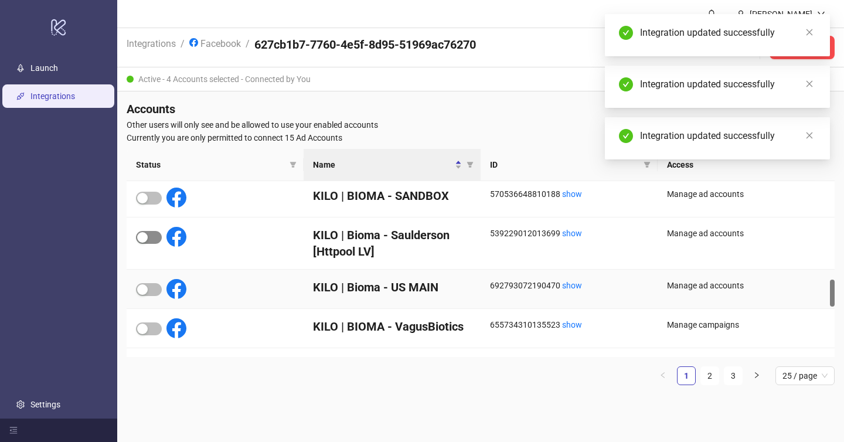
scroll to position [631, 0]
click at [149, 294] on span "button" at bounding box center [149, 288] width 26 height 13
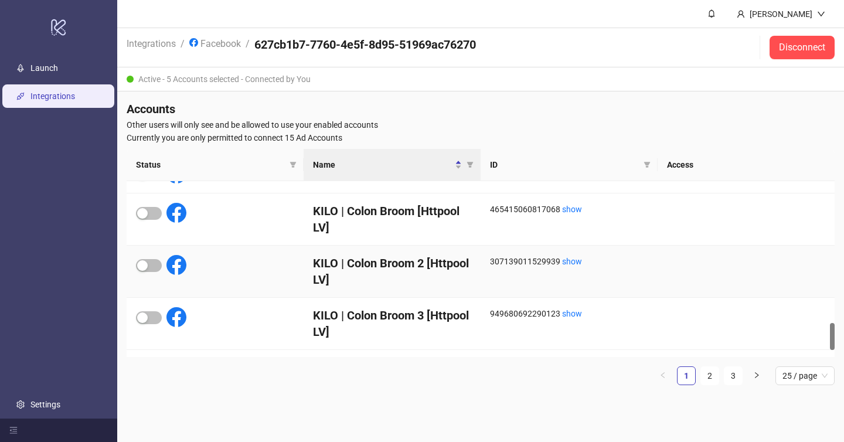
scroll to position [948, 0]
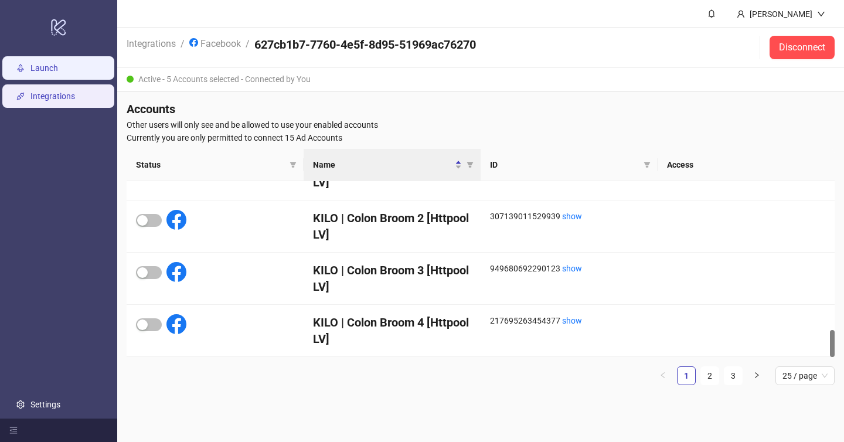
click at [58, 70] on link "Launch" at bounding box center [44, 67] width 28 height 9
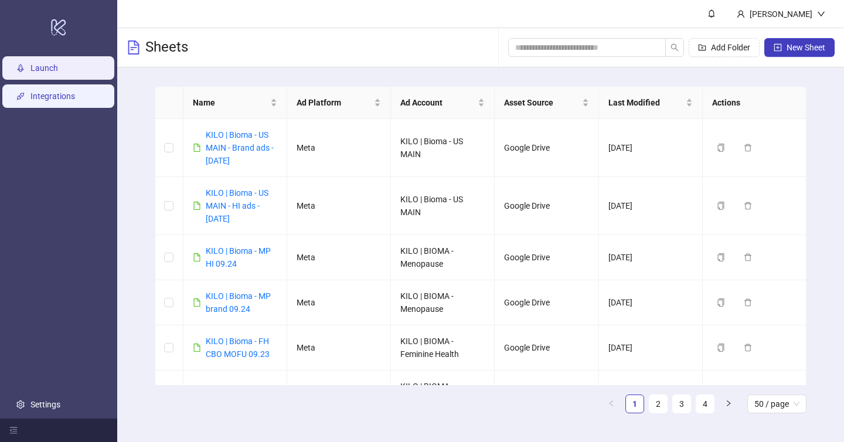
click at [64, 100] on link "Integrations" at bounding box center [52, 95] width 45 height 9
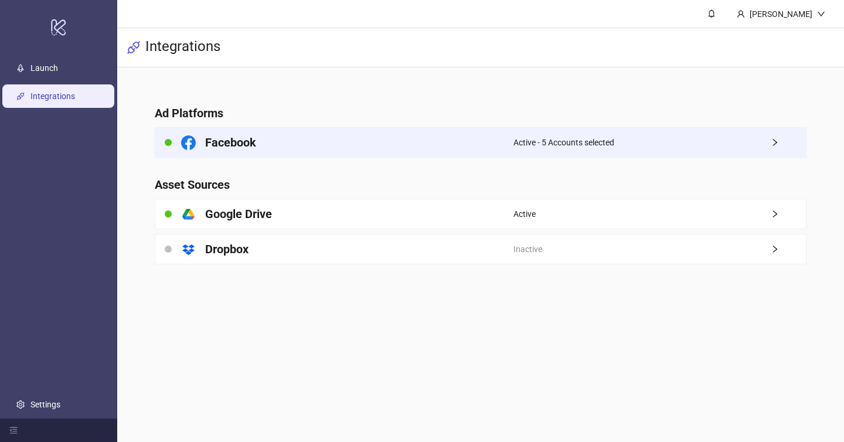
click at [432, 137] on div "Facebook" at bounding box center [334, 142] width 358 height 29
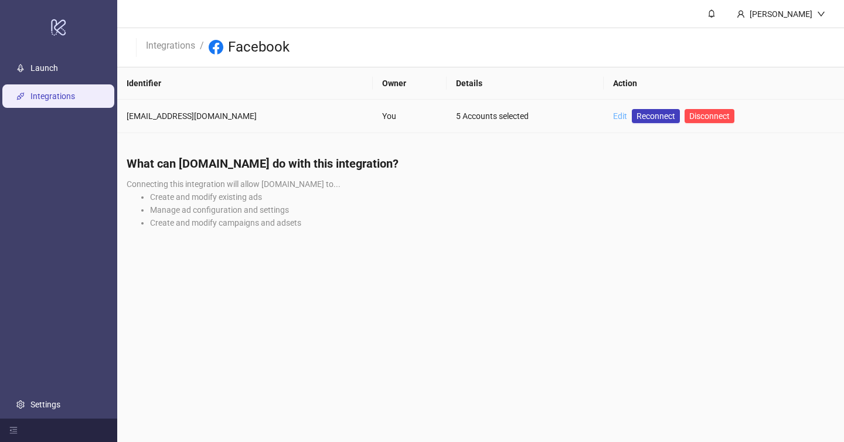
click at [613, 119] on link "Edit" at bounding box center [620, 115] width 14 height 9
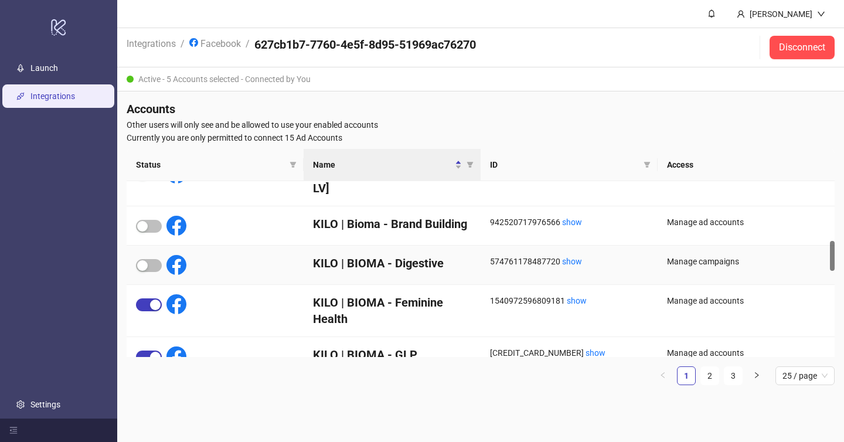
scroll to position [337, 0]
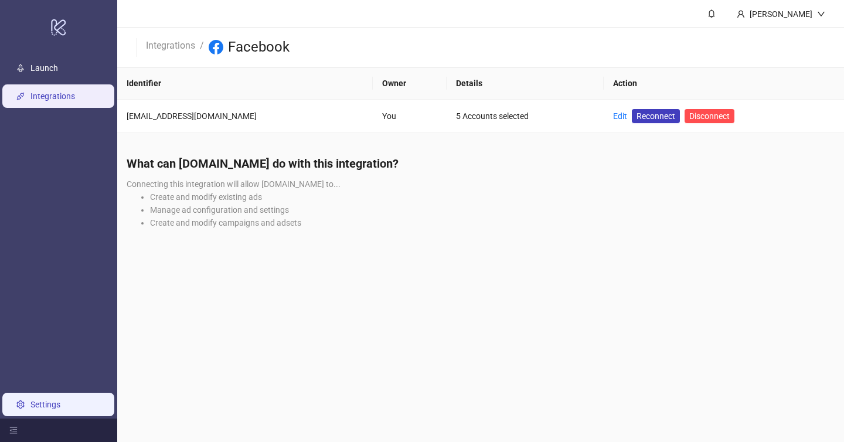
click at [46, 403] on link "Settings" at bounding box center [45, 404] width 30 height 9
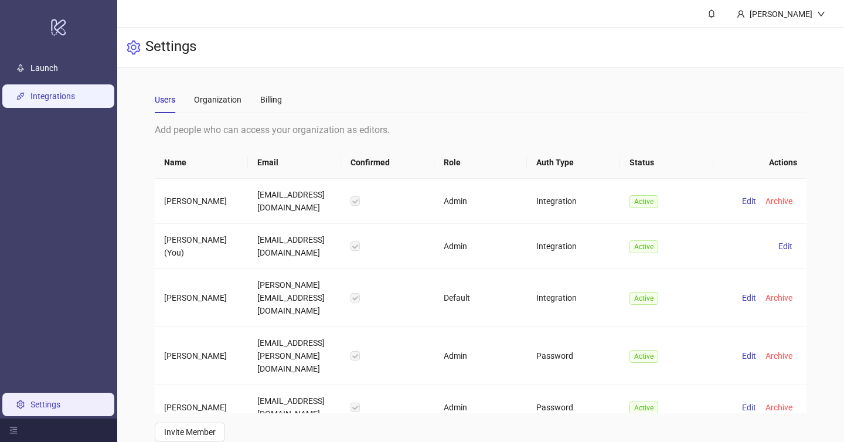
click at [40, 96] on link "Integrations" at bounding box center [52, 95] width 45 height 9
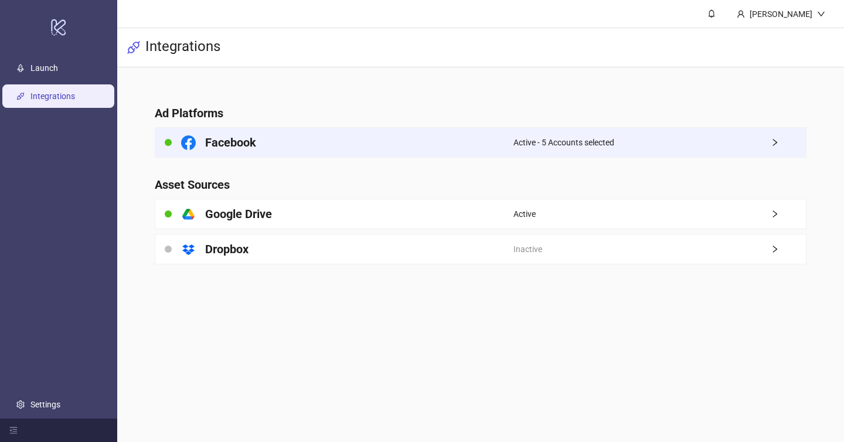
click at [370, 148] on div "Facebook" at bounding box center [334, 142] width 358 height 29
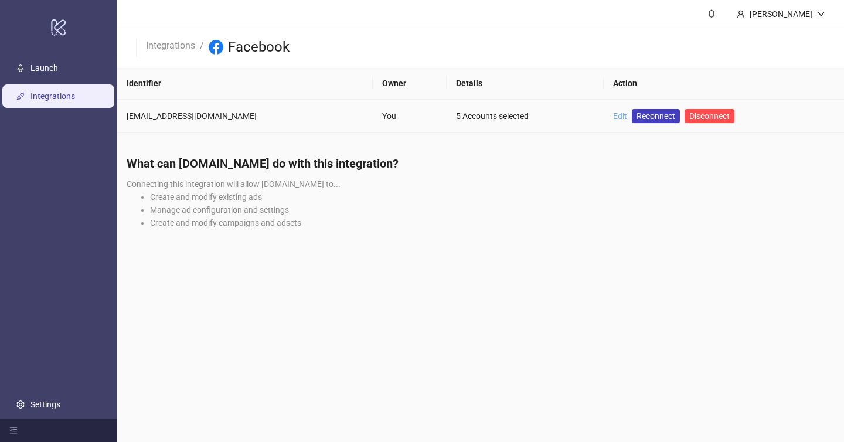
click at [613, 118] on link "Edit" at bounding box center [620, 115] width 14 height 9
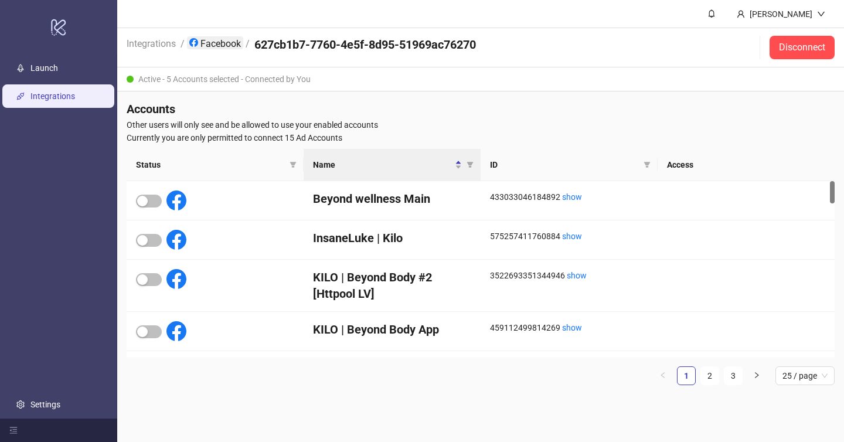
click at [202, 45] on link "Facebook" at bounding box center [215, 42] width 56 height 13
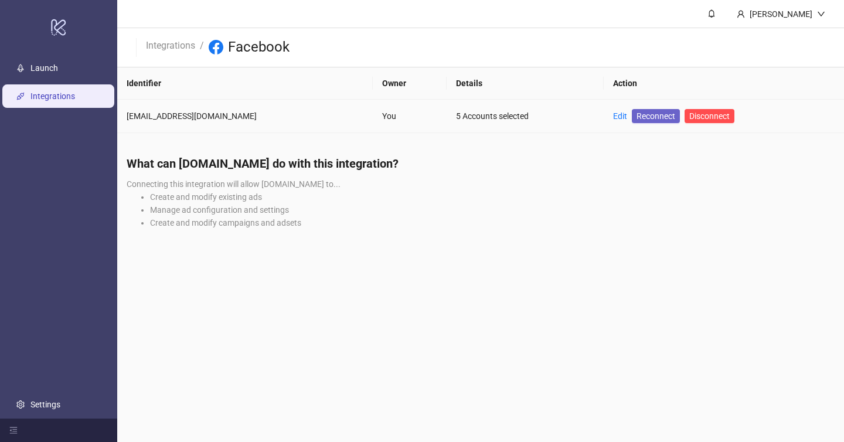
click at [640, 121] on span "Reconnect" at bounding box center [655, 116] width 39 height 13
click at [648, 116] on span "Reconnect" at bounding box center [655, 116] width 39 height 13
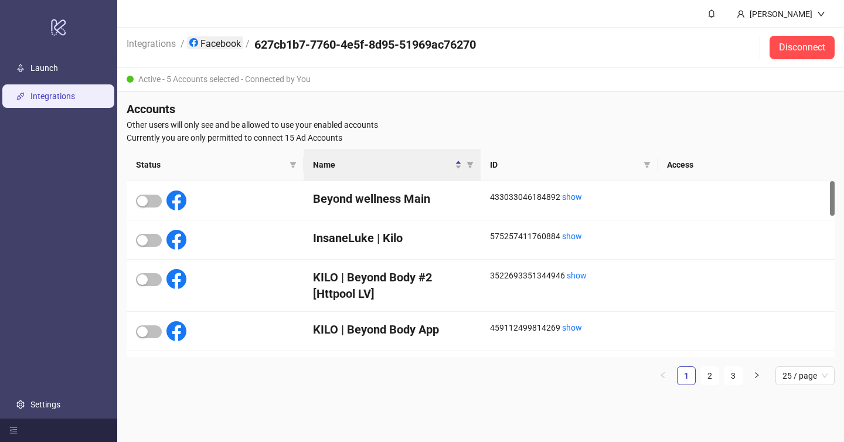
click at [227, 44] on link "Facebook" at bounding box center [215, 42] width 56 height 13
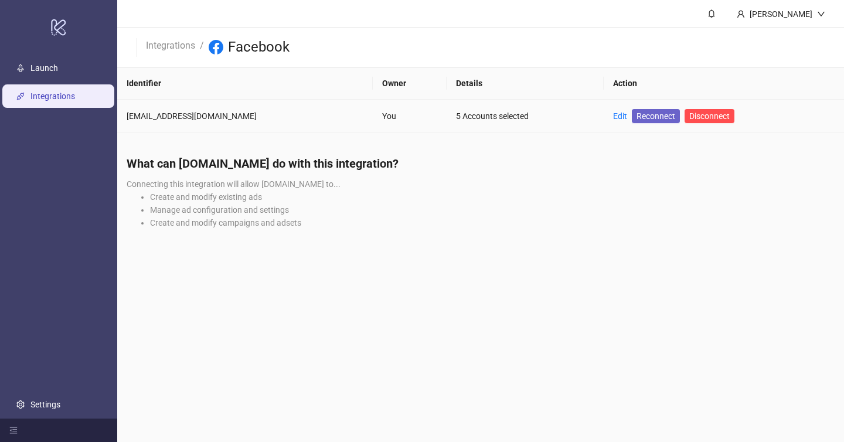
click at [643, 121] on span "Reconnect" at bounding box center [655, 116] width 39 height 13
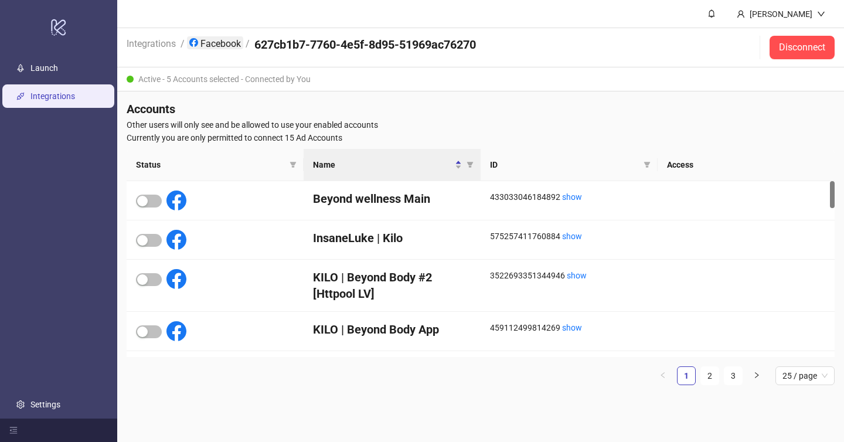
click at [222, 43] on link "Facebook" at bounding box center [215, 42] width 56 height 13
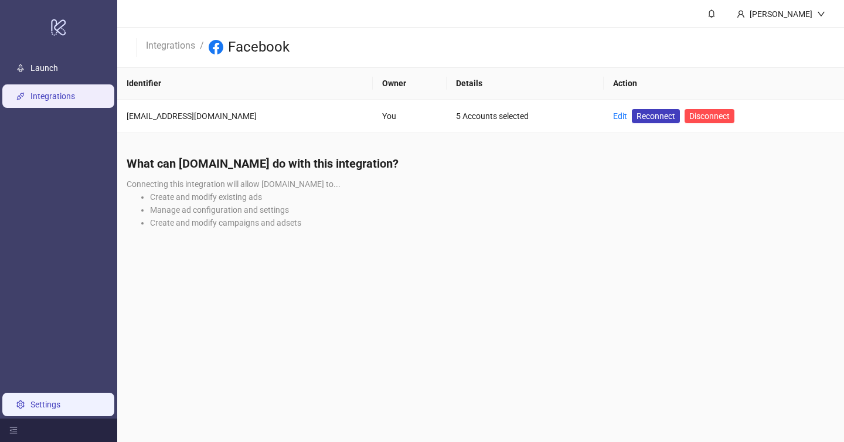
click at [60, 403] on link "Settings" at bounding box center [45, 404] width 30 height 9
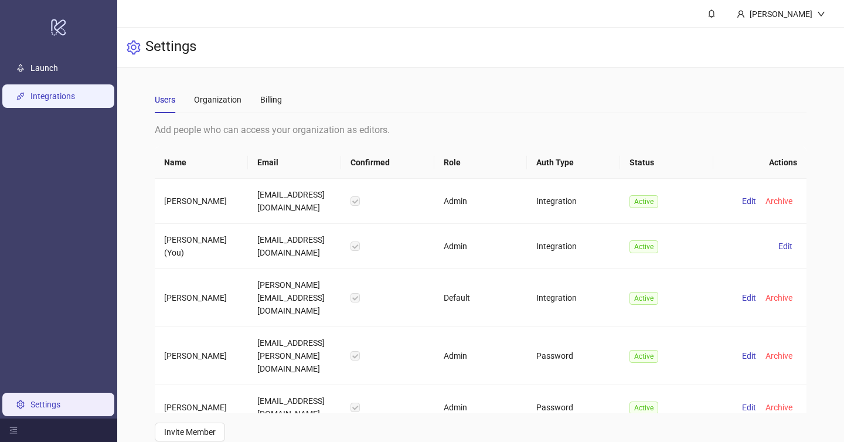
click at [75, 101] on link "Integrations" at bounding box center [52, 95] width 45 height 9
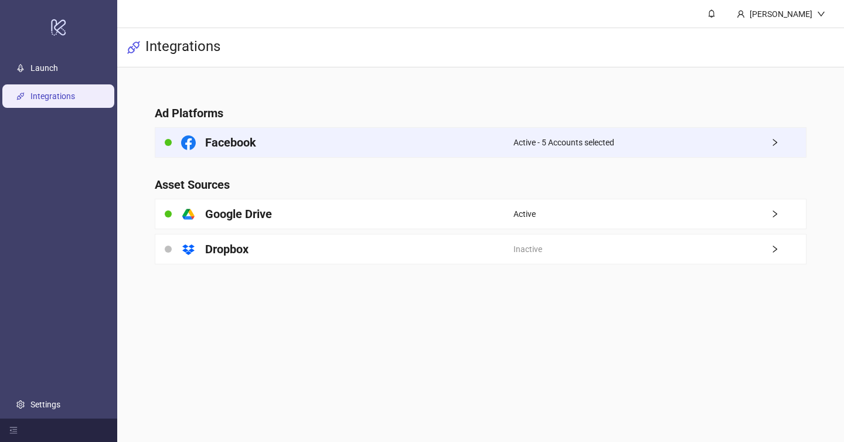
click at [596, 138] on span "Active - 5 Accounts selected" at bounding box center [563, 142] width 101 height 13
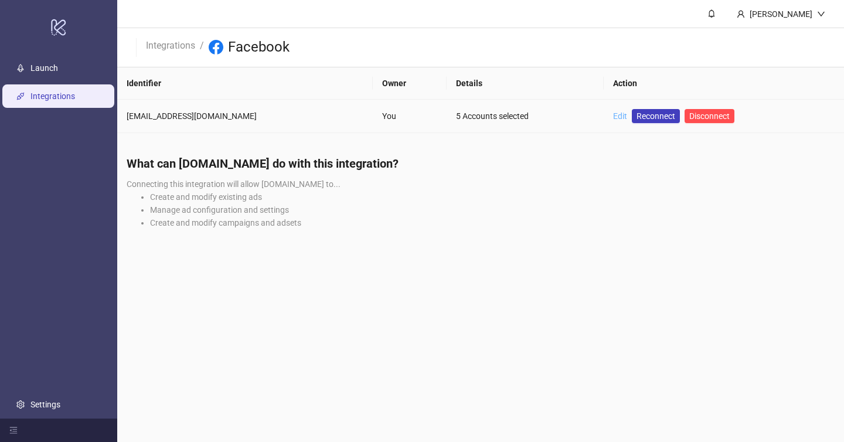
click at [615, 118] on link "Edit" at bounding box center [620, 115] width 14 height 9
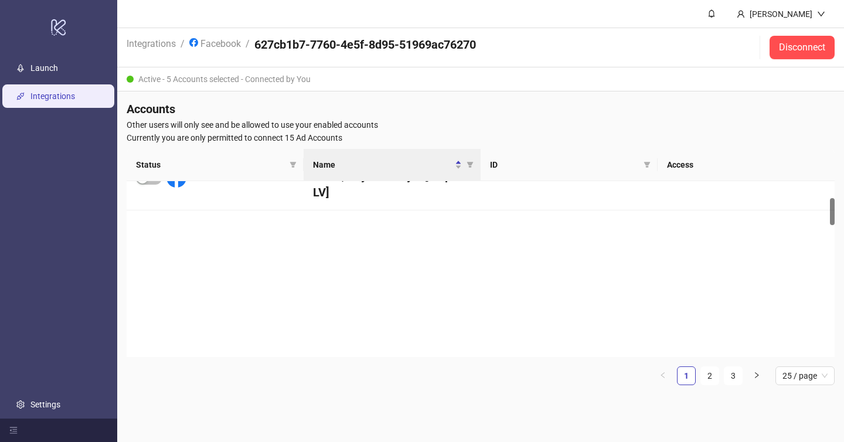
scroll to position [36, 0]
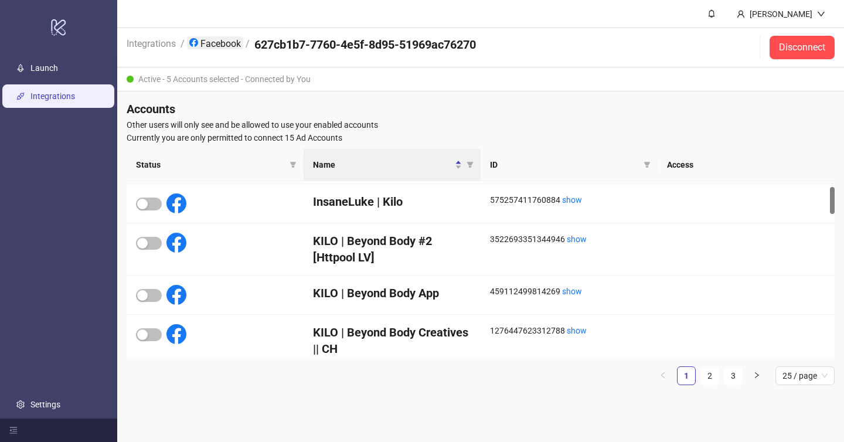
click at [216, 46] on link "Facebook" at bounding box center [215, 42] width 56 height 13
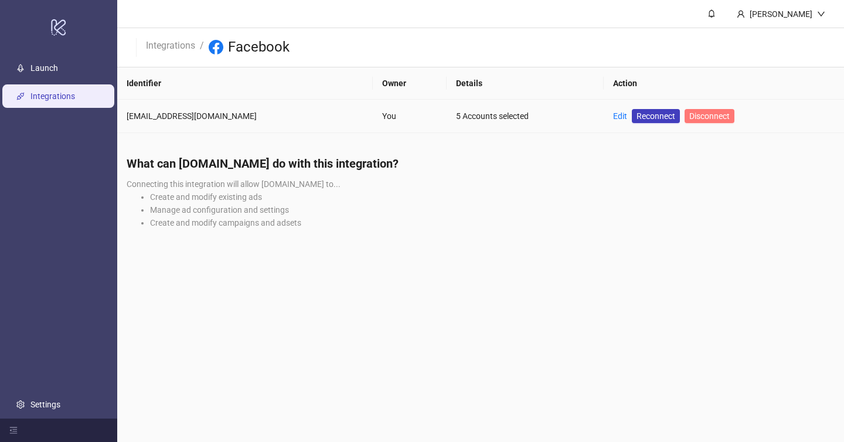
click at [701, 115] on span "Disconnect" at bounding box center [709, 115] width 40 height 9
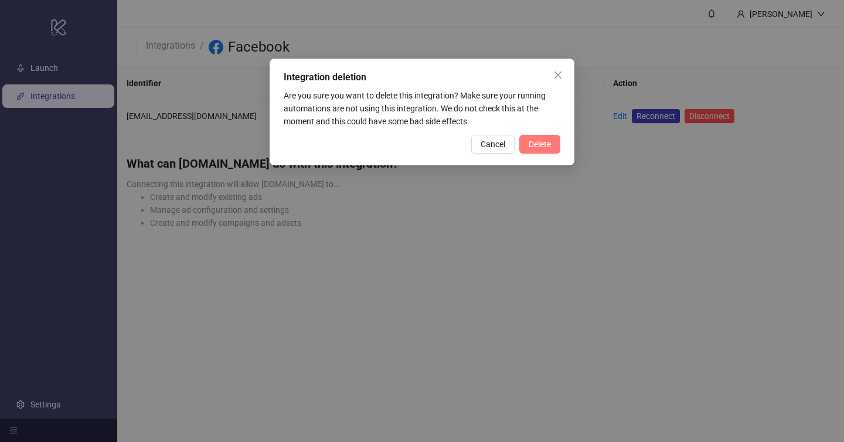
click at [544, 142] on span "Delete" at bounding box center [540, 143] width 22 height 9
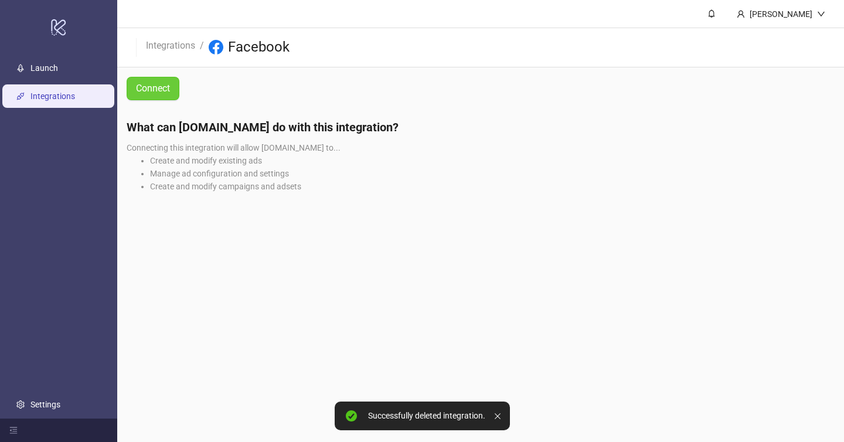
click at [161, 98] on link "Connect" at bounding box center [153, 88] width 53 height 23
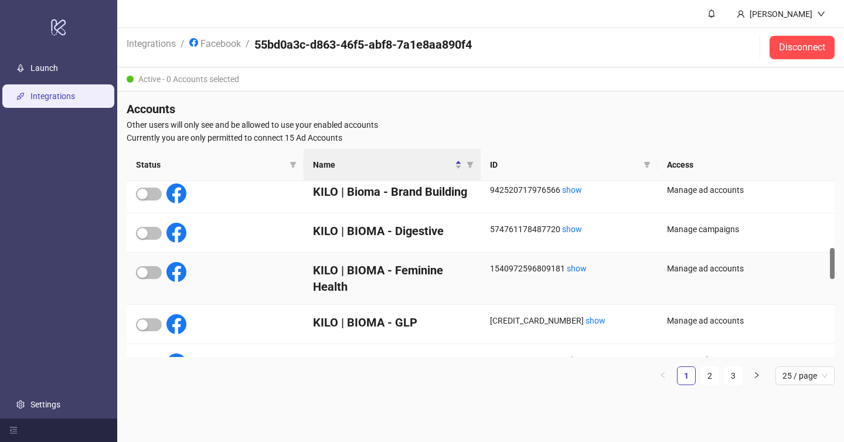
scroll to position [373, 0]
click at [145, 233] on div "button" at bounding box center [142, 232] width 11 height 11
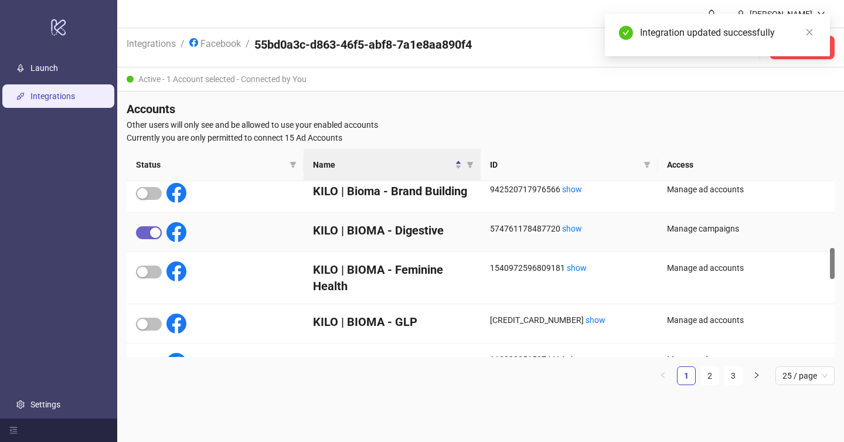
click at [150, 233] on div "button" at bounding box center [155, 232] width 11 height 11
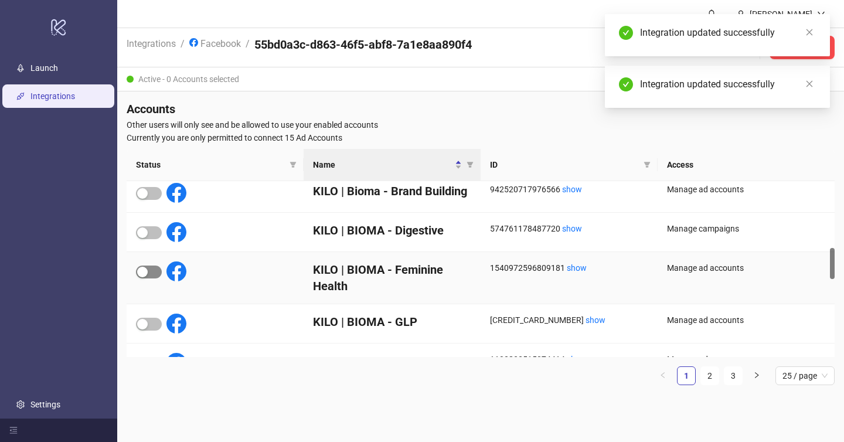
click at [150, 271] on span "button" at bounding box center [149, 271] width 26 height 13
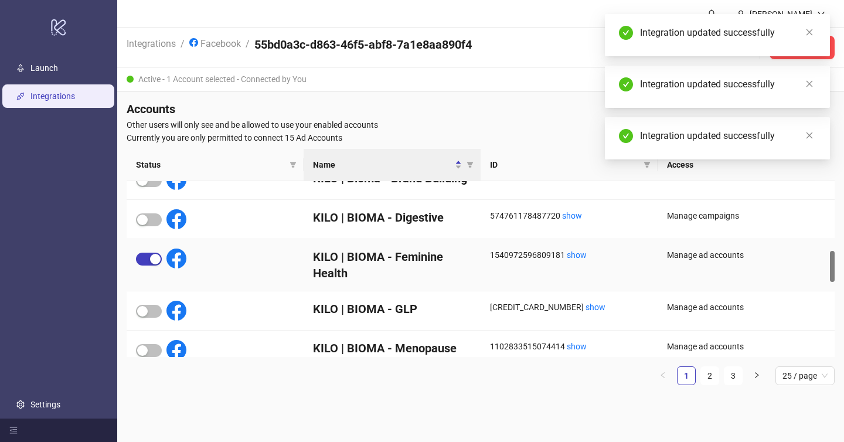
scroll to position [403, 0]
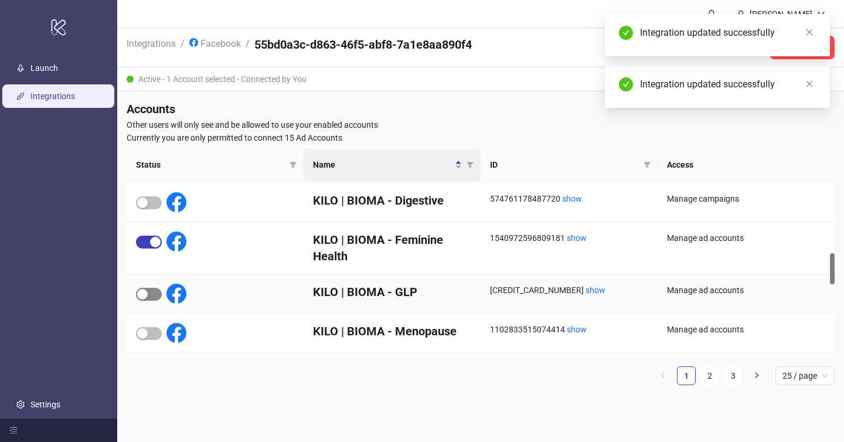
click at [144, 297] on div "button" at bounding box center [142, 294] width 11 height 11
click at [142, 330] on div "button" at bounding box center [142, 333] width 11 height 11
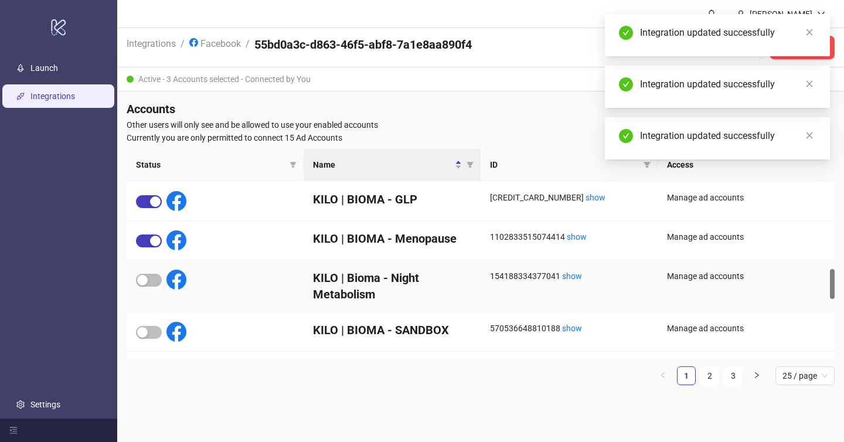
scroll to position [507, 0]
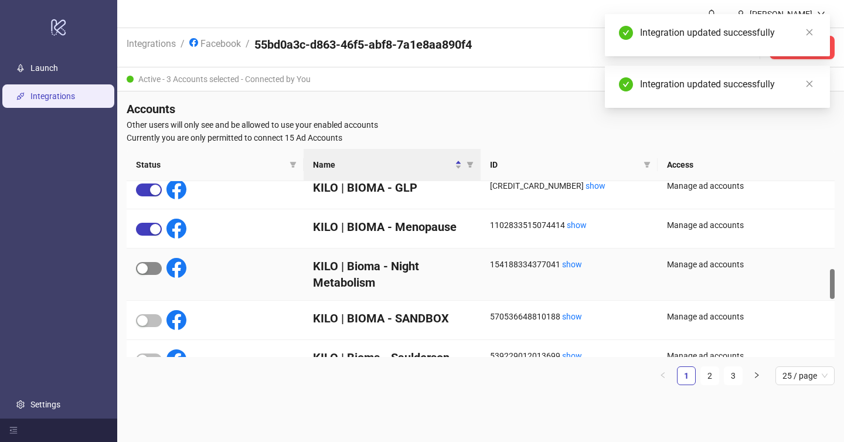
click at [139, 267] on div "button" at bounding box center [142, 268] width 11 height 11
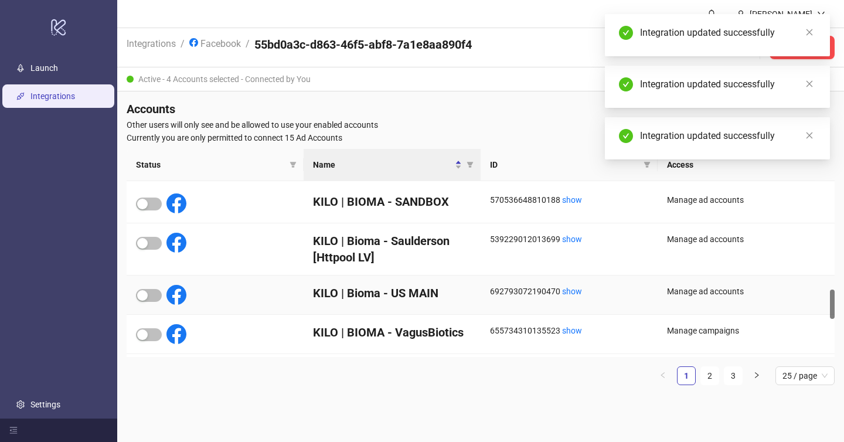
scroll to position [638, 0]
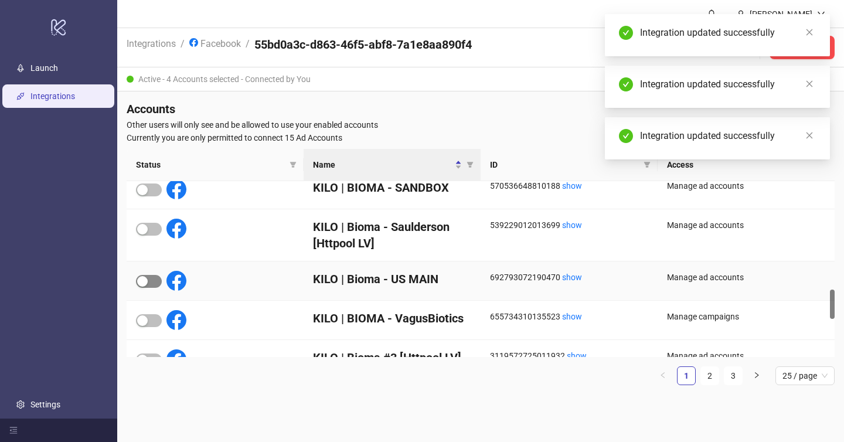
click at [145, 275] on span "button" at bounding box center [149, 281] width 26 height 13
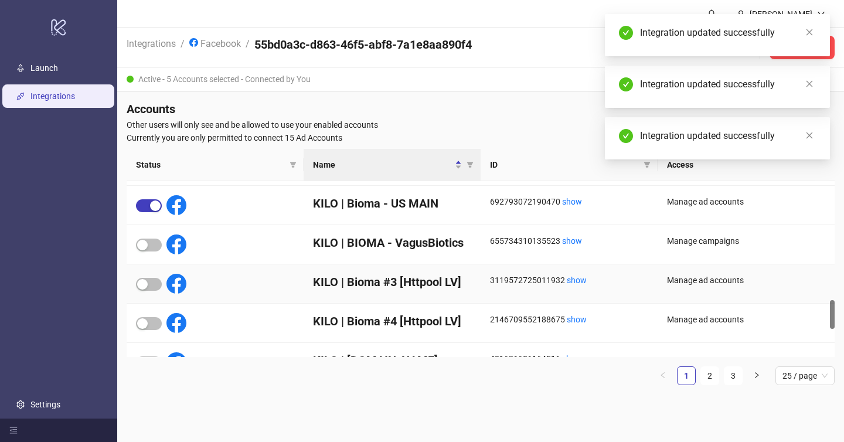
scroll to position [717, 0]
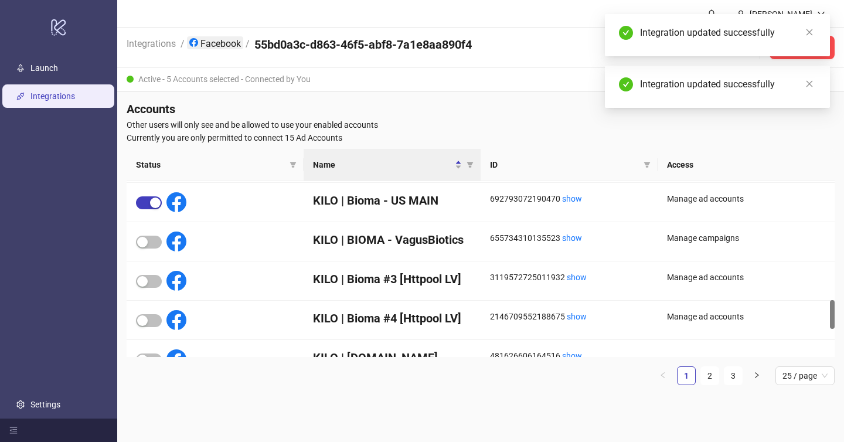
click at [222, 47] on link "Facebook" at bounding box center [215, 42] width 56 height 13
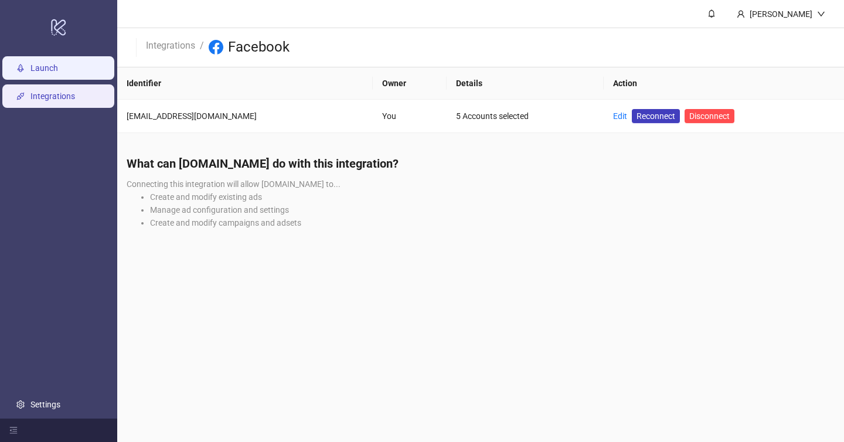
click at [58, 63] on link "Launch" at bounding box center [44, 67] width 28 height 9
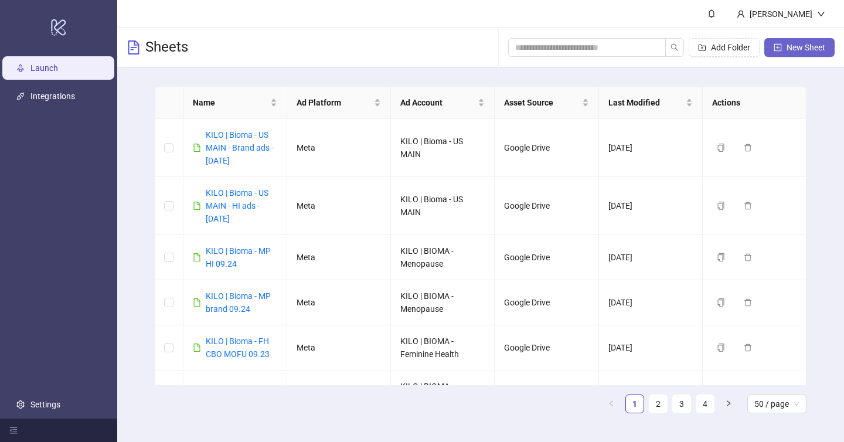
click at [802, 49] on span "New Sheet" at bounding box center [805, 47] width 39 height 9
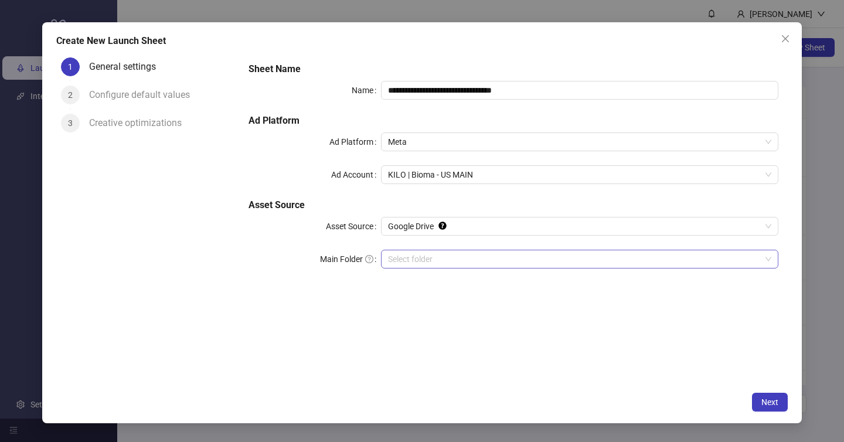
click at [451, 260] on input "Main Folder" at bounding box center [574, 259] width 373 height 18
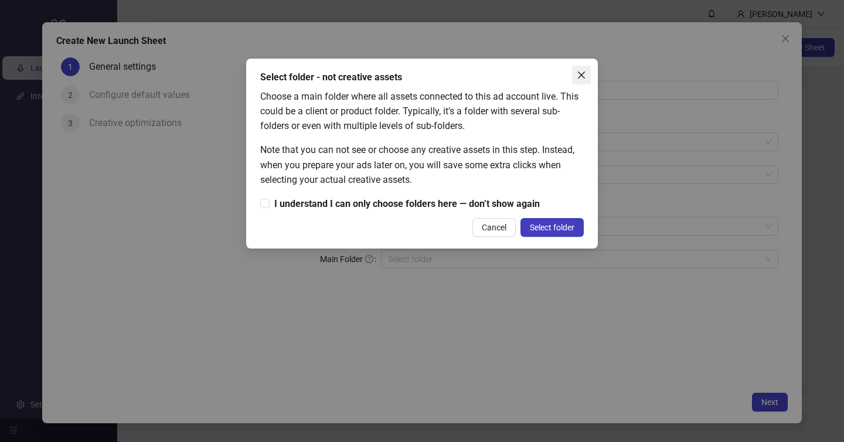
click at [580, 74] on icon "close" at bounding box center [581, 74] width 7 height 7
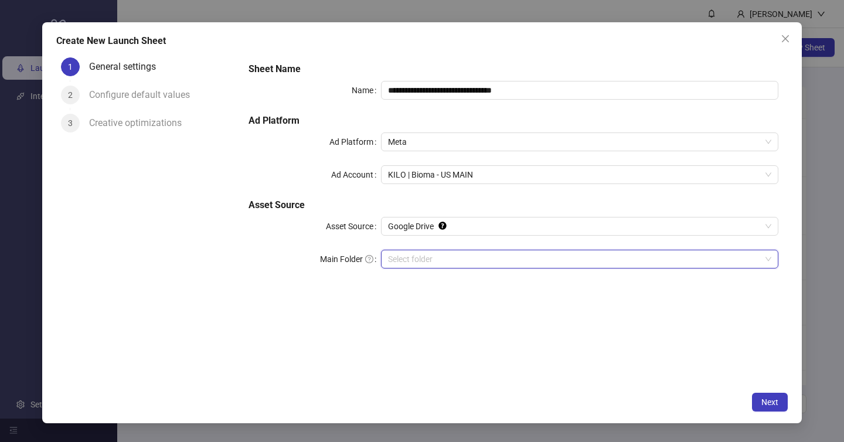
click at [158, 94] on div "Configure default values" at bounding box center [144, 95] width 110 height 19
click at [414, 267] on div "Select folder" at bounding box center [579, 259] width 397 height 19
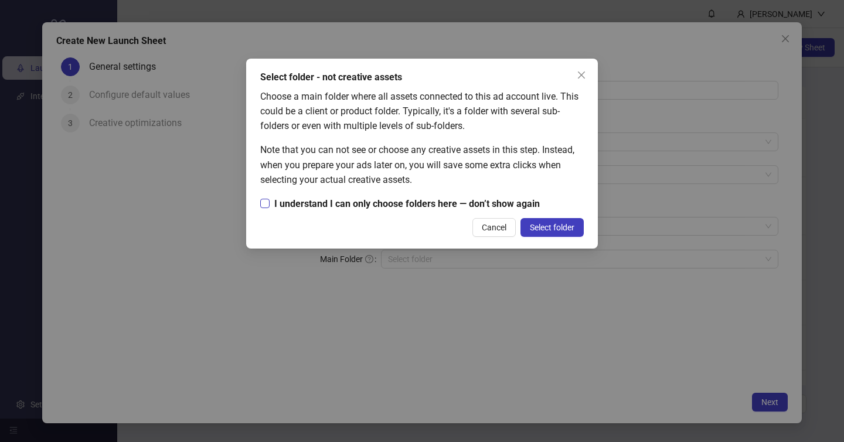
click at [425, 205] on span "I understand I can only choose folders here — don’t show again" at bounding box center [407, 203] width 275 height 15
click at [493, 209] on span "I understand I can only choose folders here — don’t show again" at bounding box center [407, 203] width 275 height 15
click at [553, 230] on span "Select folder" at bounding box center [552, 227] width 45 height 9
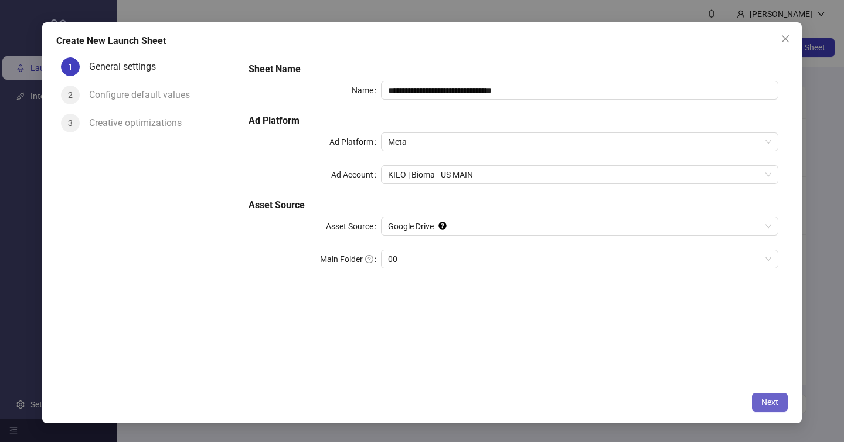
click at [766, 398] on span "Next" at bounding box center [769, 401] width 17 height 9
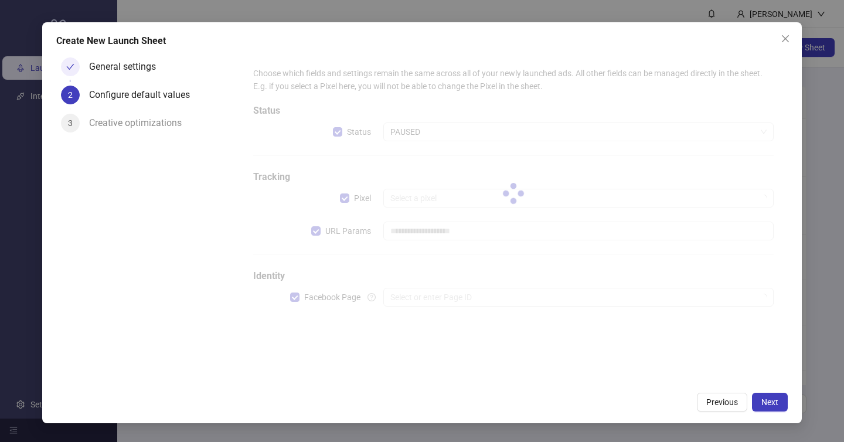
type input "**********"
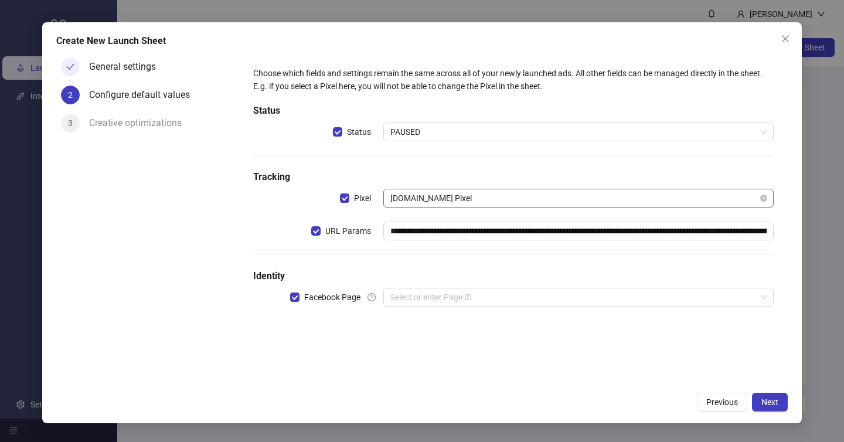
click at [461, 191] on span "Bioma.health Pixel" at bounding box center [578, 198] width 376 height 18
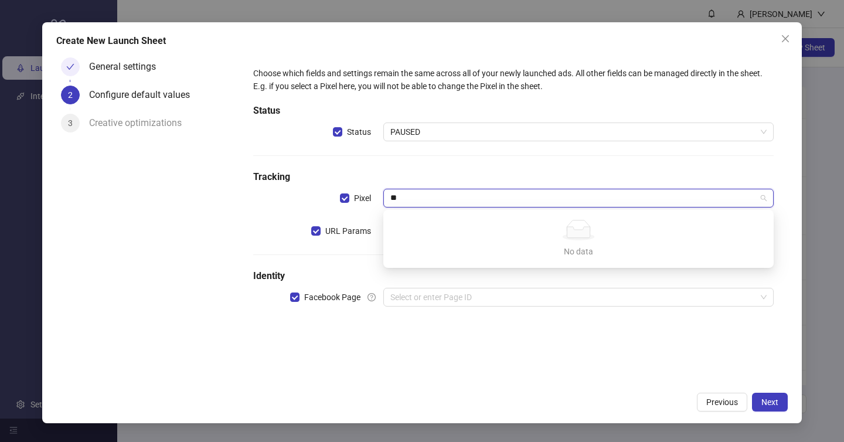
type input "*"
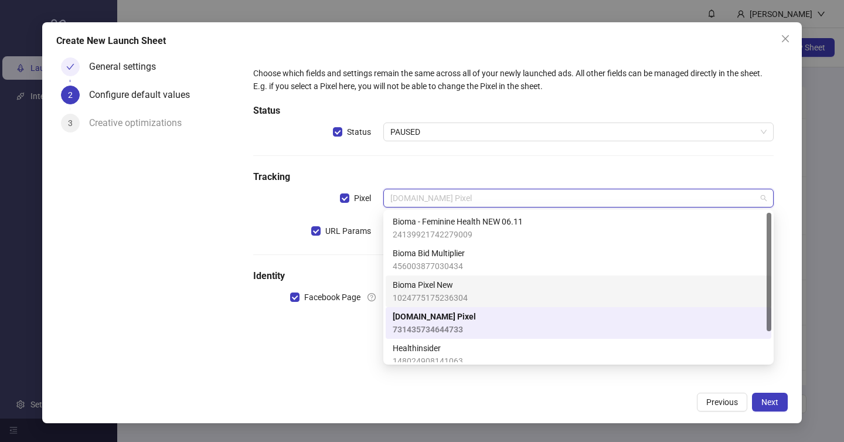
scroll to position [40, 0]
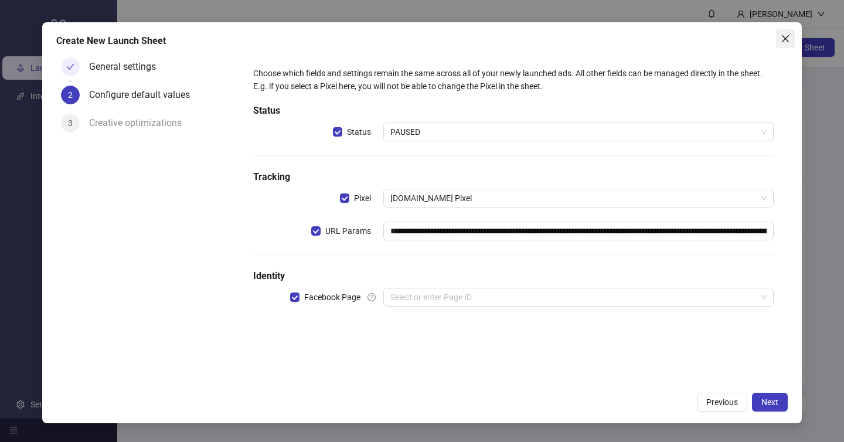
click at [786, 35] on icon "close" at bounding box center [785, 38] width 9 height 9
